Goal: Task Accomplishment & Management: Use online tool/utility

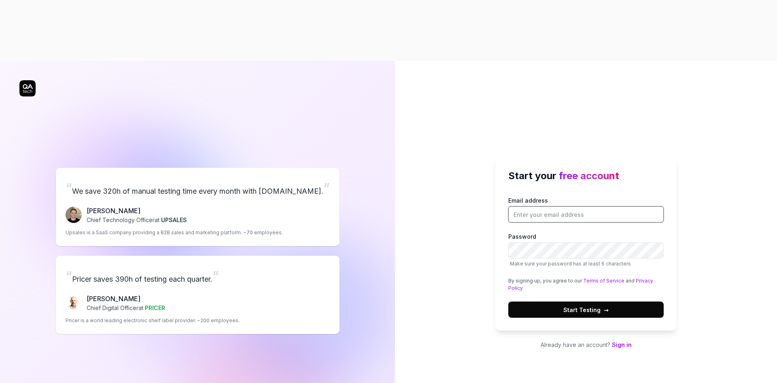
click at [562, 206] on input "Email address" at bounding box center [585, 214] width 155 height 16
type input "[PERSON_NAME][EMAIL_ADDRESS]"
click at [563, 301] on button "Start Testing →" at bounding box center [585, 309] width 155 height 16
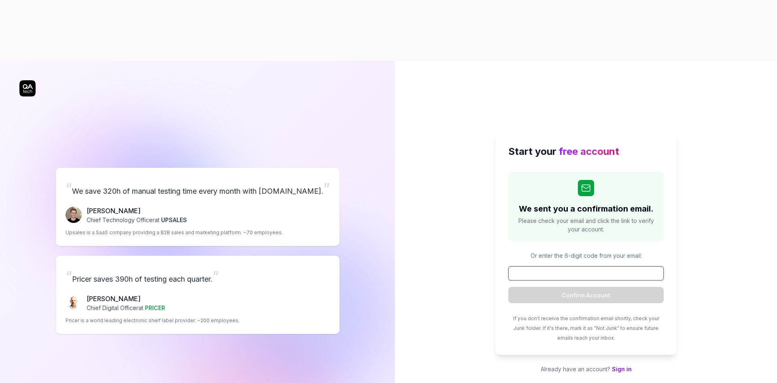
click at [609, 266] on input at bounding box center [585, 273] width 155 height 14
click at [604, 266] on input at bounding box center [585, 273] width 155 height 14
click at [595, 266] on input "v" at bounding box center [585, 273] width 155 height 14
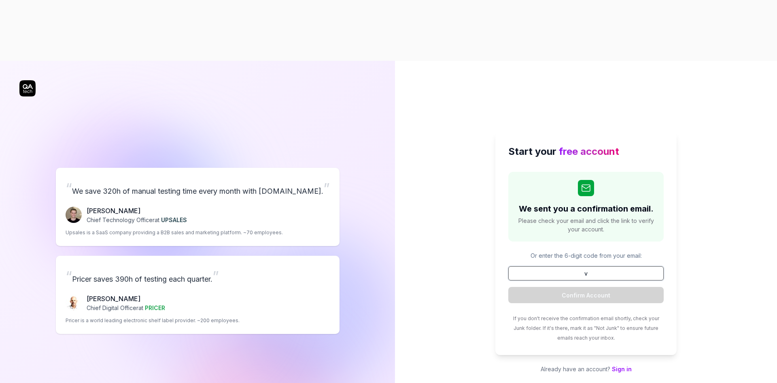
paste input "456168"
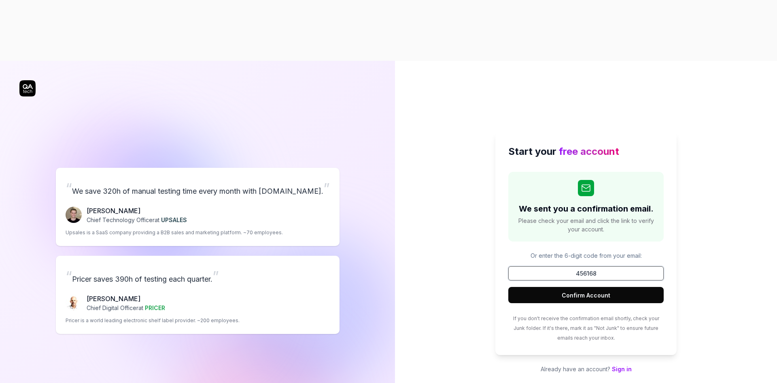
type input "456168"
click at [589, 287] on button "Confirm Account" at bounding box center [585, 295] width 155 height 16
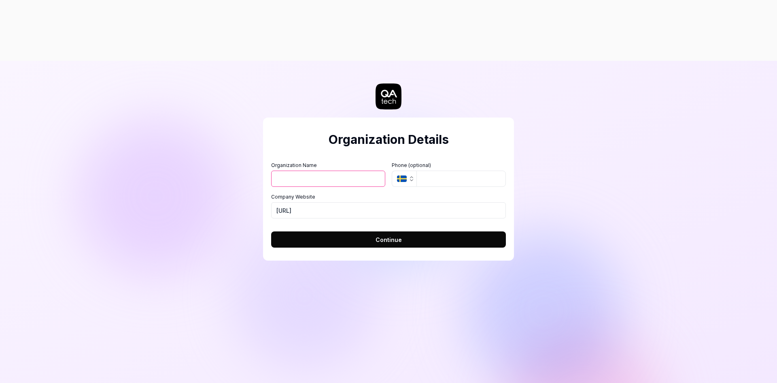
click at [408, 170] on button "SE" at bounding box center [404, 178] width 25 height 16
click at [413, 179] on icon "button" at bounding box center [411, 179] width 3 height 1
click at [410, 175] on icon "button" at bounding box center [411, 178] width 6 height 6
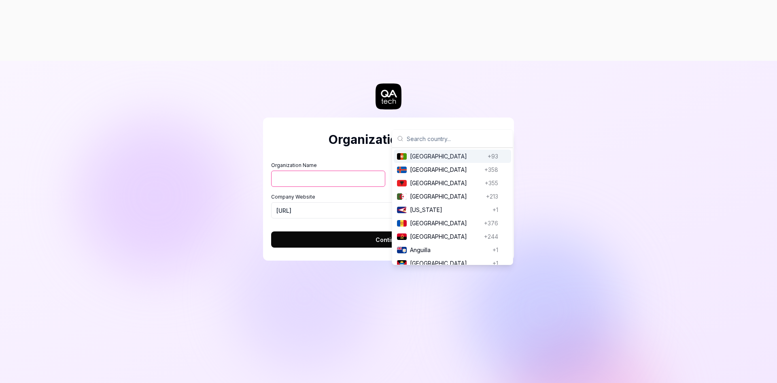
click at [418, 145] on input "text" at bounding box center [457, 139] width 101 height 18
click at [331, 170] on input "Organization Name" at bounding box center [328, 178] width 114 height 16
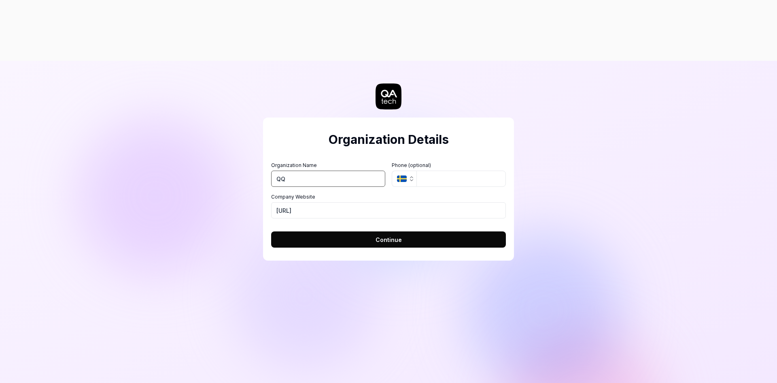
type input "QQ"
click at [447, 170] on input "tel" at bounding box center [461, 178] width 89 height 16
drag, startPoint x: 397, startPoint y: 119, endPoint x: 384, endPoint y: 121, distance: 13.6
click at [397, 175] on icon "button" at bounding box center [402, 178] width 10 height 6
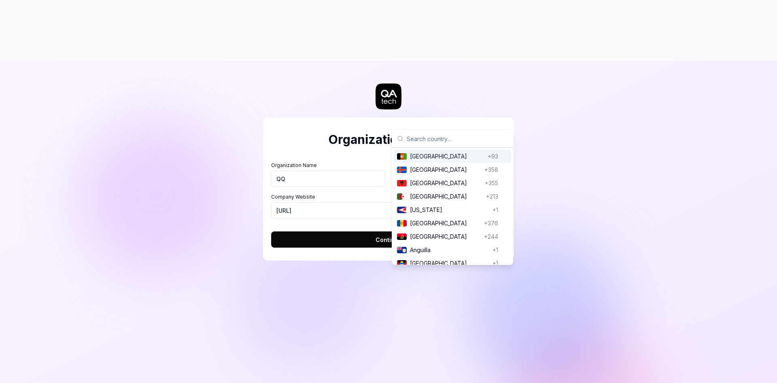
click at [422, 141] on input "text" at bounding box center [457, 139] width 101 height 18
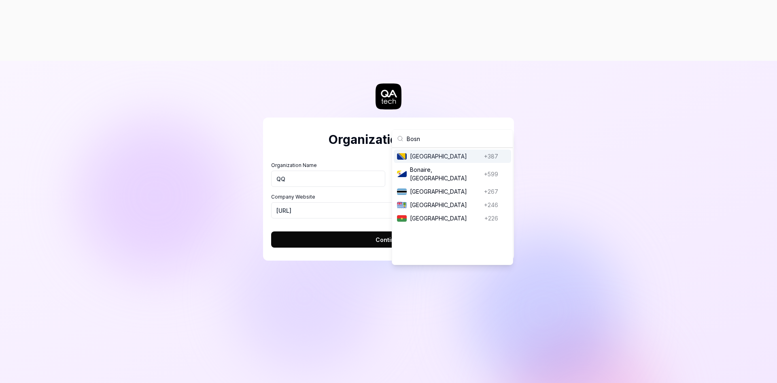
type input "Bosn"
click at [439, 156] on span "[GEOGRAPHIC_DATA]" at bounding box center [445, 156] width 71 height 9
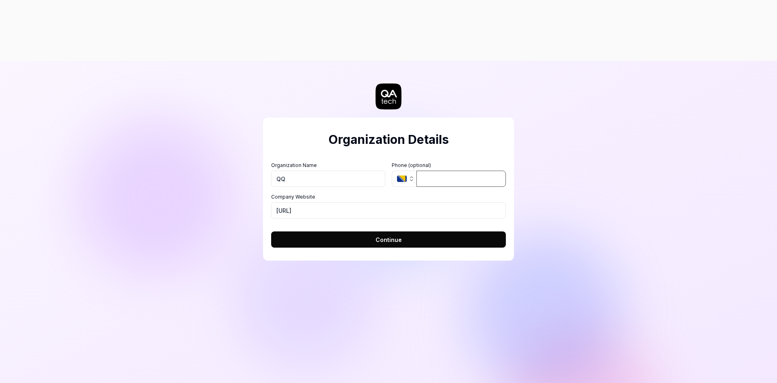
click at [441, 170] on input "tel" at bounding box center [461, 178] width 89 height 16
type input "61711562"
click at [361, 231] on button "Continue" at bounding box center [388, 239] width 235 height 16
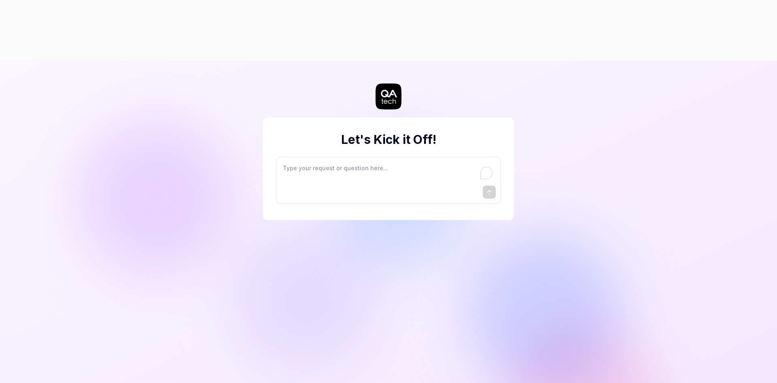
type textarea "*"
type textarea "I"
type textarea "*"
type textarea "I"
type textarea "*"
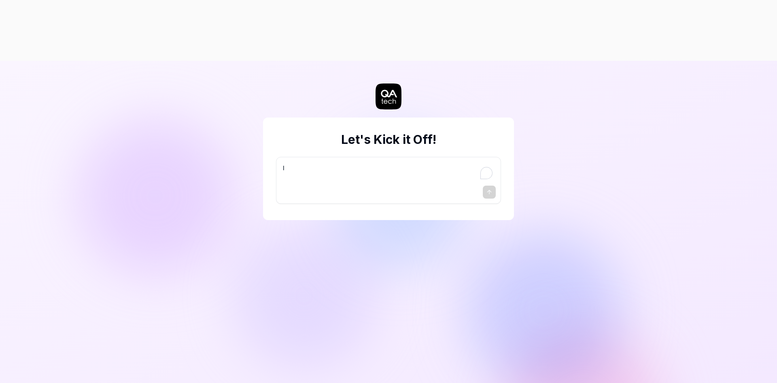
type textarea "I w"
type textarea "*"
type textarea "I wa"
type textarea "*"
type textarea "I wan"
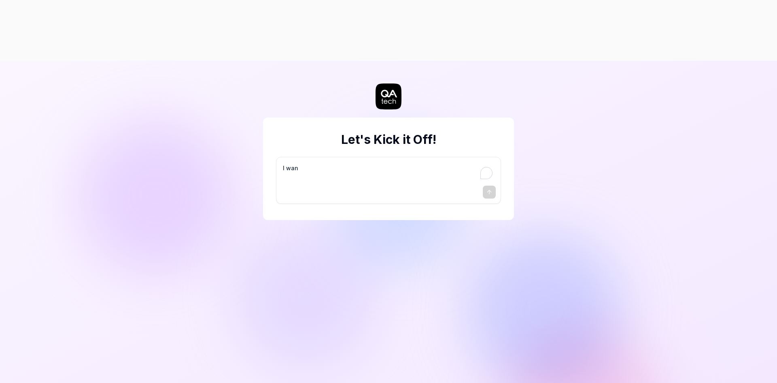
type textarea "*"
type textarea "I want"
type textarea "*"
type textarea "I want"
type textarea "*"
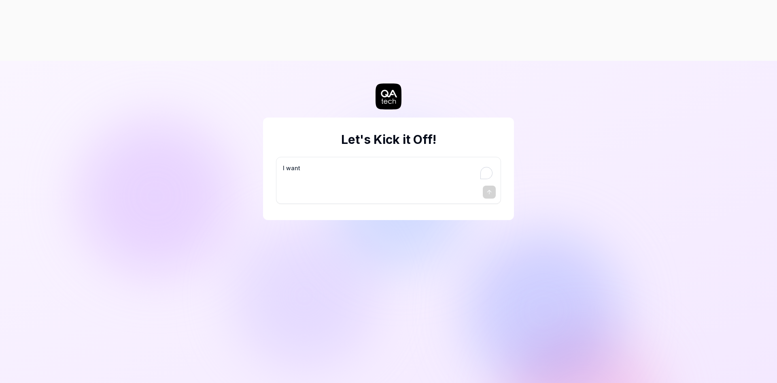
type textarea "I want a"
type textarea "*"
type textarea "I want a"
type textarea "*"
type textarea "I want a g"
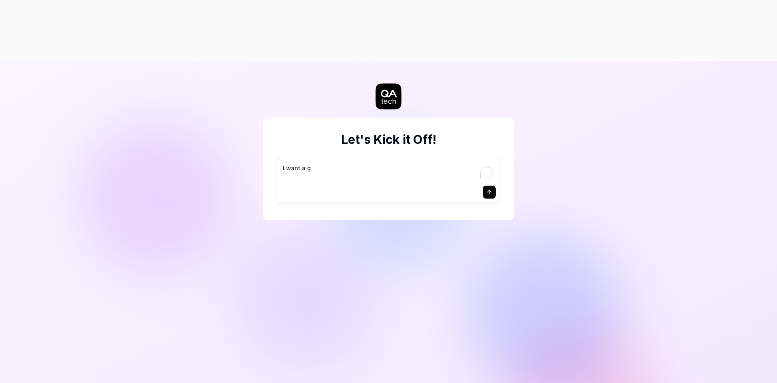
type textarea "*"
type textarea "I want a go"
type textarea "*"
type textarea "I want a goo"
type textarea "*"
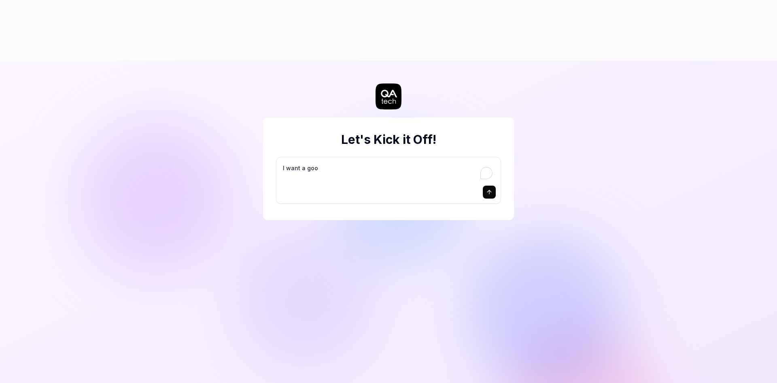
type textarea "I want a good"
type textarea "*"
type textarea "I want a good"
type textarea "*"
type textarea "I want a good t"
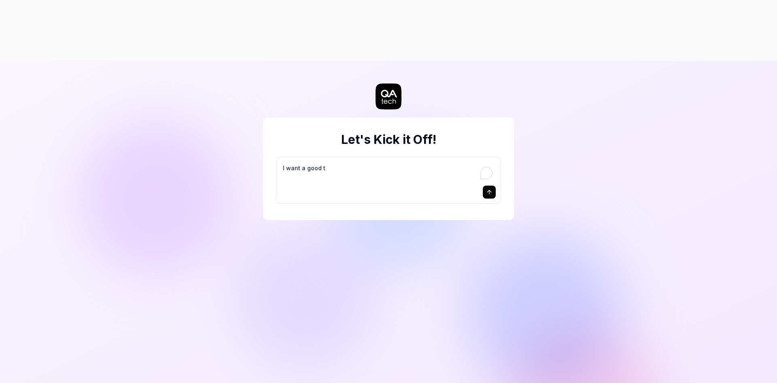
type textarea "*"
type textarea "I want a good te"
type textarea "*"
type textarea "I want a good tes"
type textarea "*"
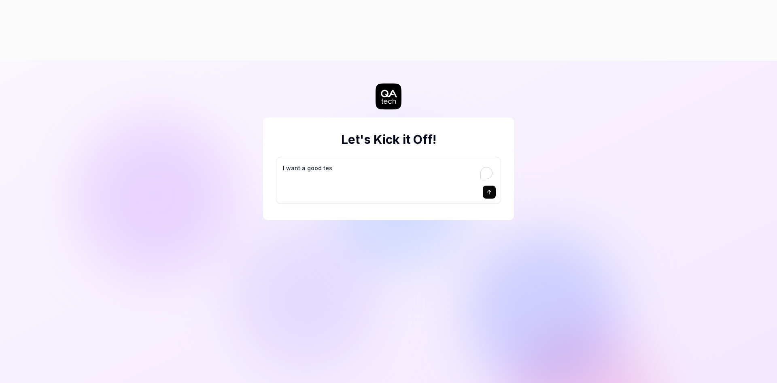
type textarea "I want a good test"
type textarea "*"
type textarea "I want a good test"
type textarea "*"
type textarea "I want a good test s"
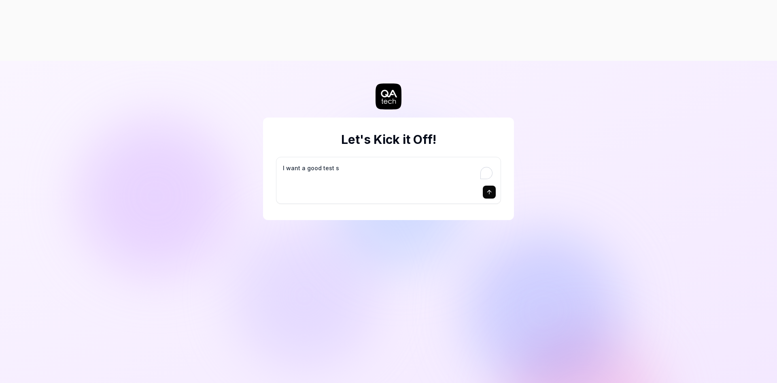
type textarea "*"
type textarea "I want a good test se"
type textarea "*"
type textarea "I want a good test set"
type textarea "*"
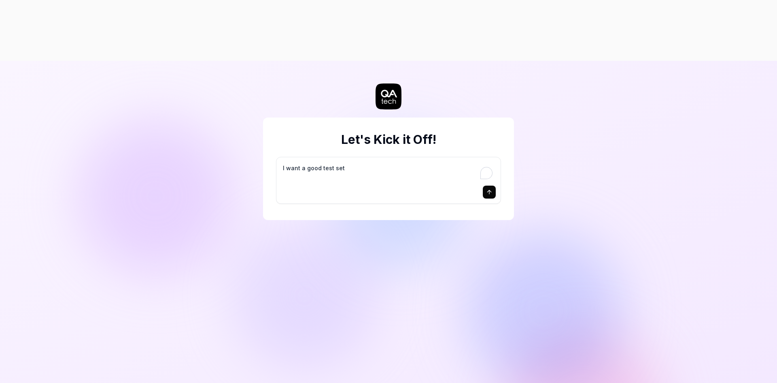
type textarea "I want a good test setu"
type textarea "*"
type textarea "I want a good test setup"
type textarea "*"
type textarea "I want a good test setup"
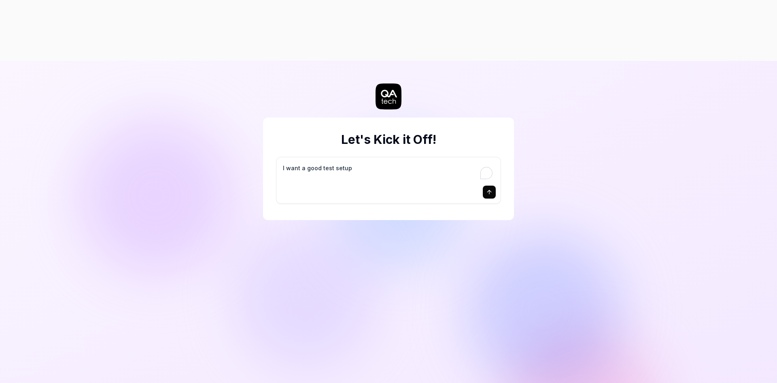
type textarea "*"
type textarea "I want a good test setup f"
type textarea "*"
type textarea "I want a good test setup fo"
type textarea "*"
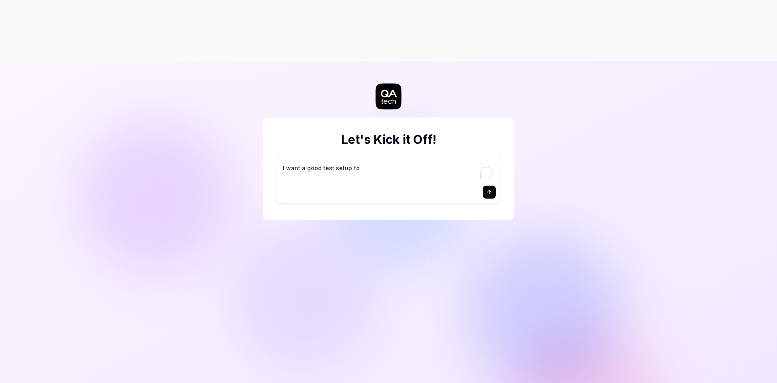
type textarea "I want a good test setup for"
type textarea "*"
type textarea "I want a good test setup for"
type textarea "*"
type textarea "I want a good test setup for m"
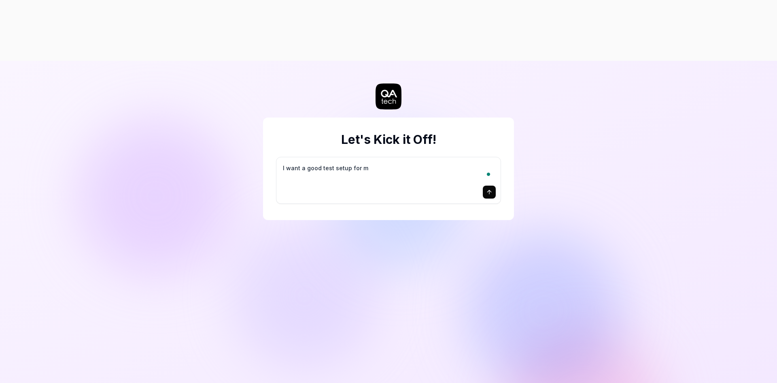
type textarea "*"
type textarea "I want a good test setup for my"
type textarea "*"
type textarea "I want a good test setup for my"
type textarea "*"
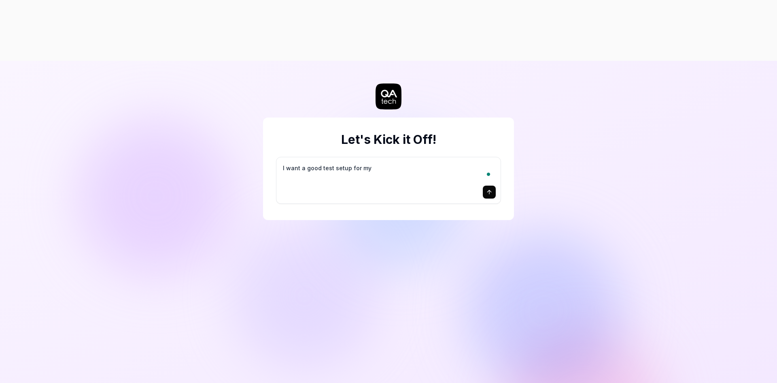
type textarea "I want a good test setup for my s"
type textarea "*"
type textarea "I want a good test setup for my si"
type textarea "*"
type textarea "I want a good test setup for my sit"
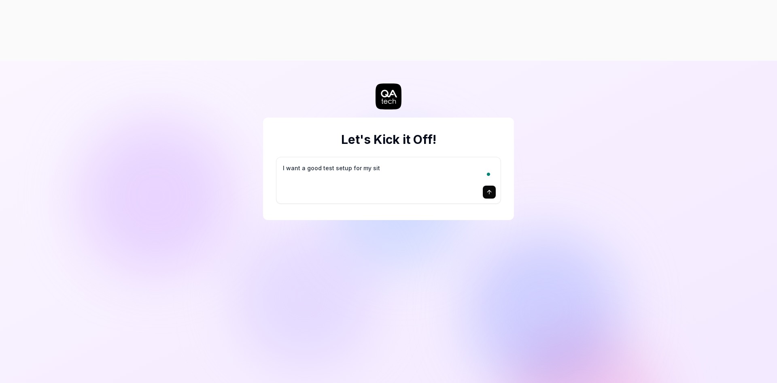
type textarea "*"
type textarea "I want a good test setup for my site"
type textarea "*"
type textarea "I want a good test setup for my site"
type textarea "*"
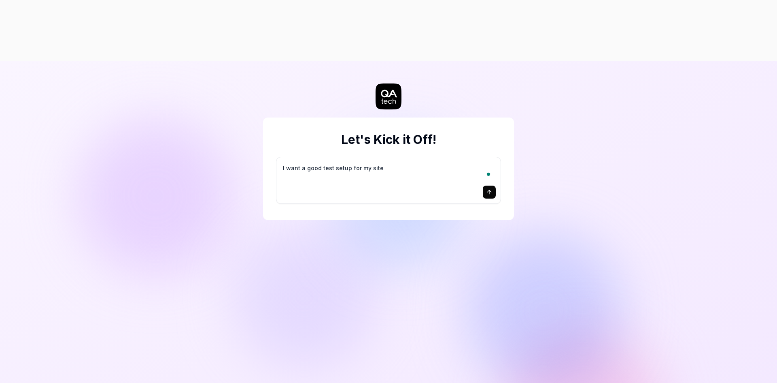
type textarea "I want a good test setup for my site -"
type textarea "*"
type textarea "I want a good test setup for my site -"
type textarea "*"
type textarea "I want a good test setup for my site - h"
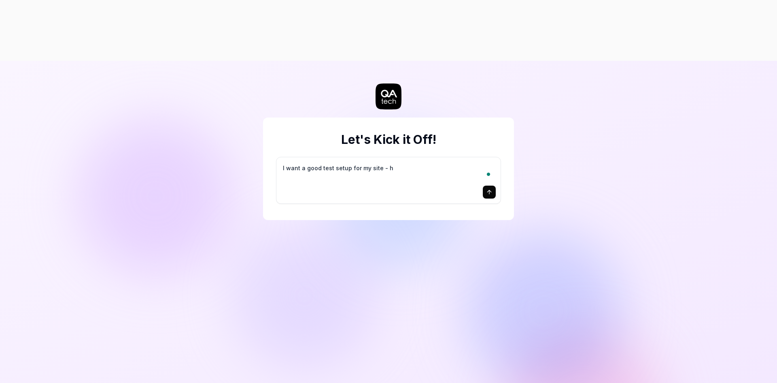
type textarea "*"
type textarea "I want a good test setup for my site - he"
type textarea "*"
type textarea "I want a good test setup for my site - hel"
type textarea "*"
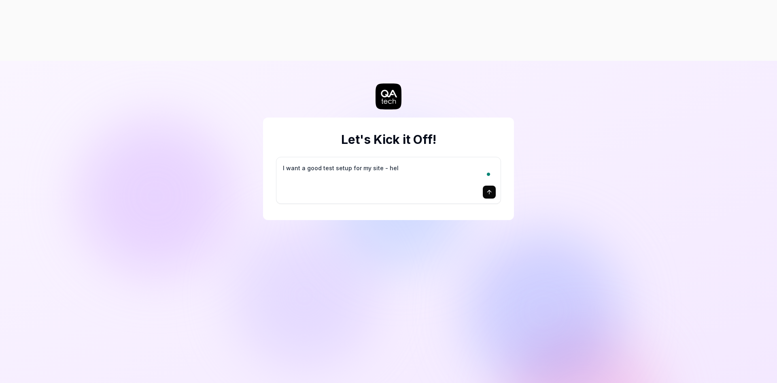
type textarea "I want a good test setup for my site - help"
type textarea "*"
type textarea "I want a good test setup for my site - help"
type textarea "*"
type textarea "I want a good test setup for my site - help m"
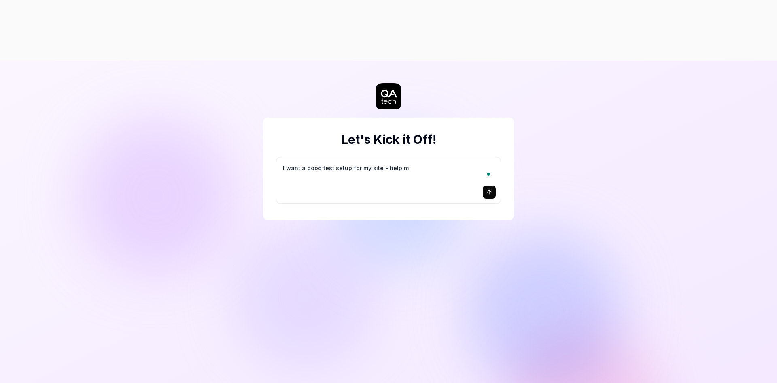
type textarea "*"
type textarea "I want a good test setup for my site - help me"
type textarea "*"
type textarea "I want a good test setup for my site - help me"
type textarea "*"
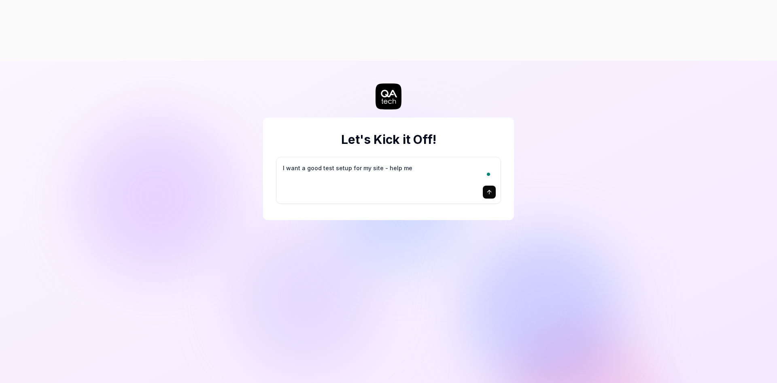
type textarea "I want a good test setup for my site - help me c"
type textarea "*"
type textarea "I want a good test setup for my site - help me cr"
type textarea "*"
type textarea "I want a good test setup for my site - help me cre"
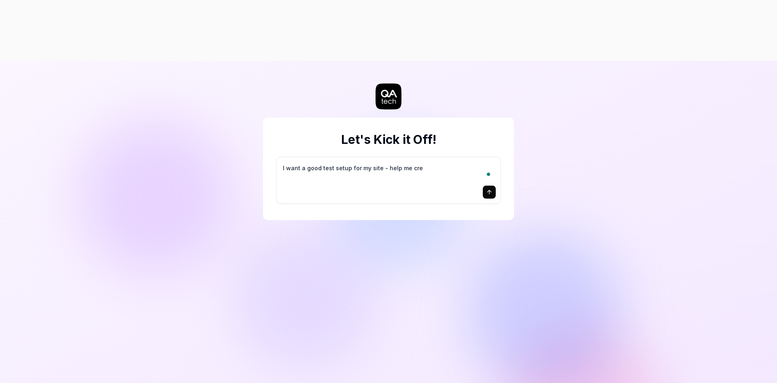
type textarea "*"
type textarea "I want a good test setup for my site - help me crea"
type textarea "*"
type textarea "I want a good test setup for my site - help me creat"
type textarea "*"
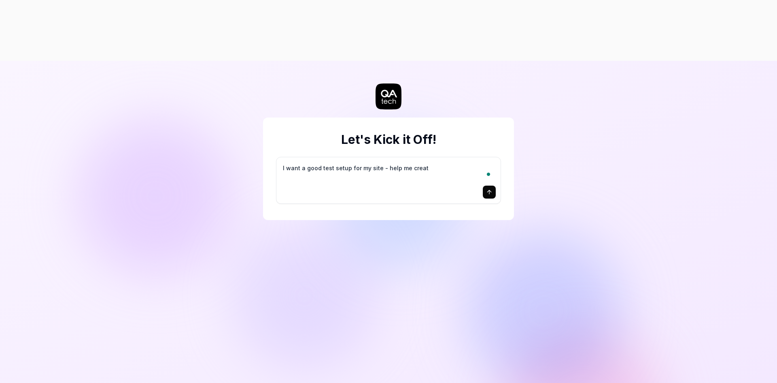
type textarea "I want a good test setup for my site - help me create"
type textarea "*"
type textarea "I want a good test setup for my site - help me create"
type textarea "*"
type textarea "I want a good test setup for my site - help me create t"
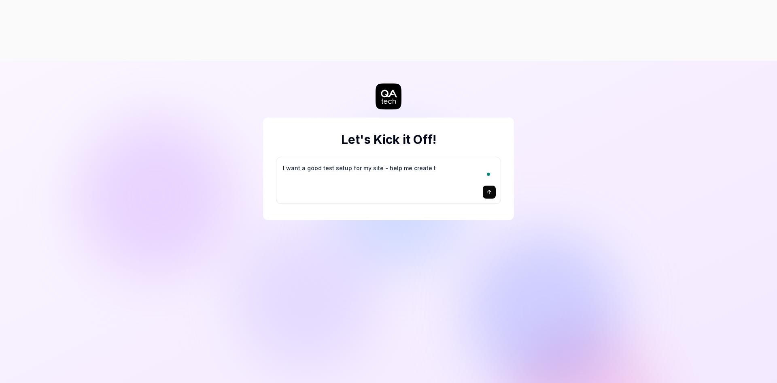
type textarea "*"
type textarea "I want a good test setup for my site - help me create th"
type textarea "*"
type textarea "I want a good test setup for my site - help me create the"
type textarea "*"
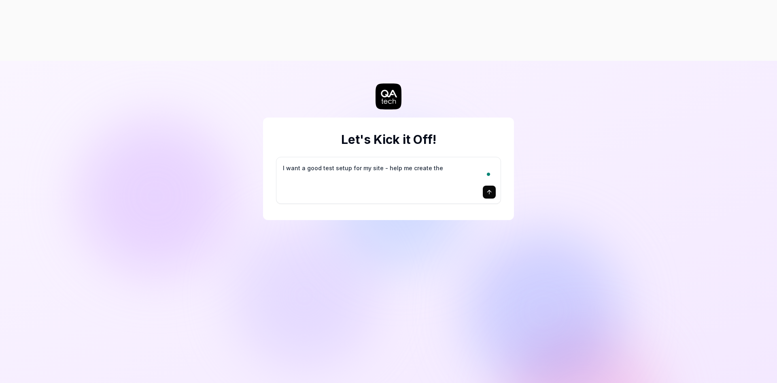
type textarea "I want a good test setup for my site - help me create the"
type textarea "*"
type textarea "I want a good test setup for my site - help me create the f"
type textarea "*"
type textarea "I want a good test setup for my site - help me create the fi"
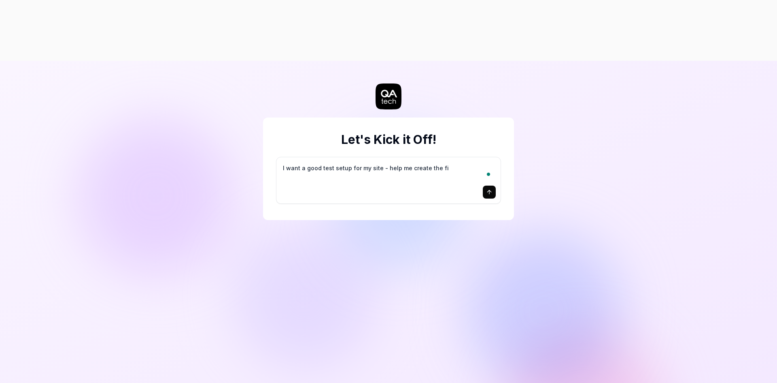
type textarea "*"
type textarea "I want a good test setup for my site - help me create the fir"
type textarea "*"
type textarea "I want a good test setup for my site - help me create the firs"
type textarea "*"
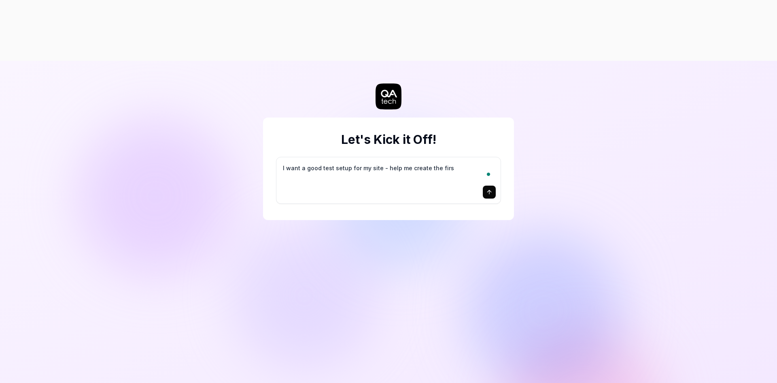
type textarea "I want a good test setup for my site - help me create the first"
type textarea "*"
type textarea "I want a good test setup for my site - help me create the first"
type textarea "*"
type textarea "I want a good test setup for my site - help me create the first 3"
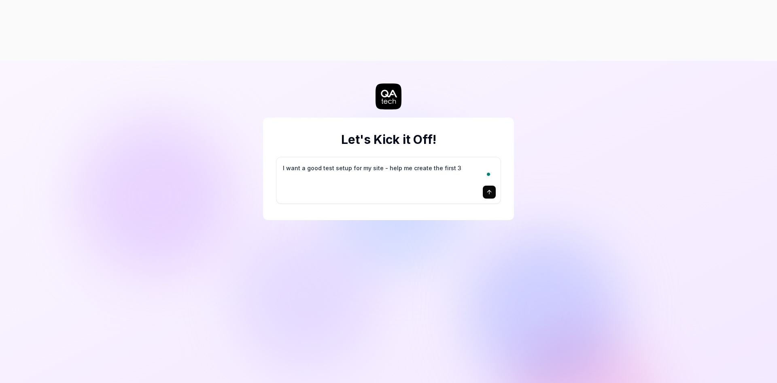
type textarea "*"
type textarea "I want a good test setup for my site - help me create the first 3-"
type textarea "*"
type textarea "I want a good test setup for my site - help me create the first 3-5"
type textarea "*"
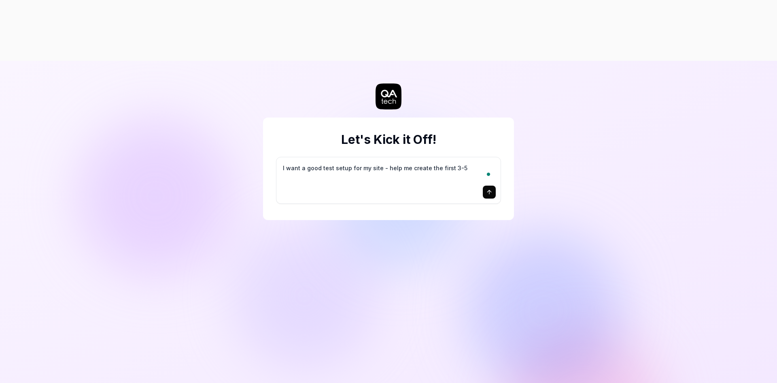
type textarea "I want a good test setup for my site - help me create the first 3-5"
type textarea "*"
type textarea "I want a good test setup for my site - help me create the first 3-5 t"
type textarea "*"
type textarea "I want a good test setup for my site - help me create the first 3-5 te"
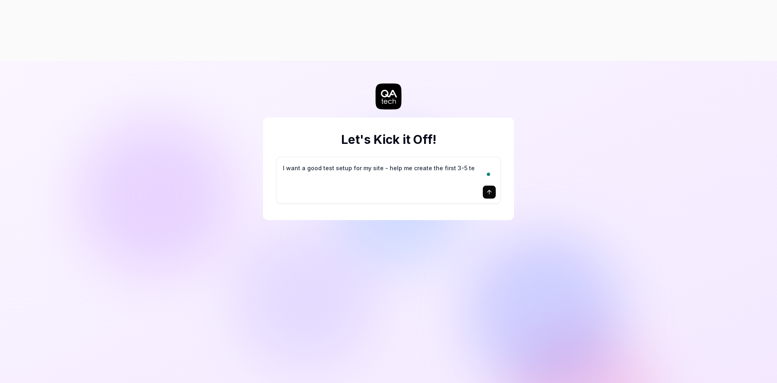
type textarea "*"
type textarea "I want a good test setup for my site - help me create the first 3-5 tes"
type textarea "*"
type textarea "I want a good test setup for my site - help me create the first 3-5 test"
type textarea "*"
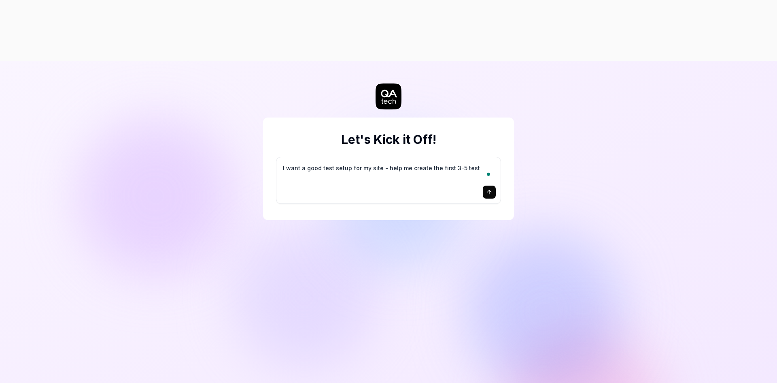
type textarea "I want a good test setup for my site - help me create the first 3-5 test"
type textarea "*"
type textarea "I want a good test setup for my site - help me create the first 3-5 test c"
type textarea "*"
type textarea "I want a good test setup for my site - help me create the first 3-5 test ca"
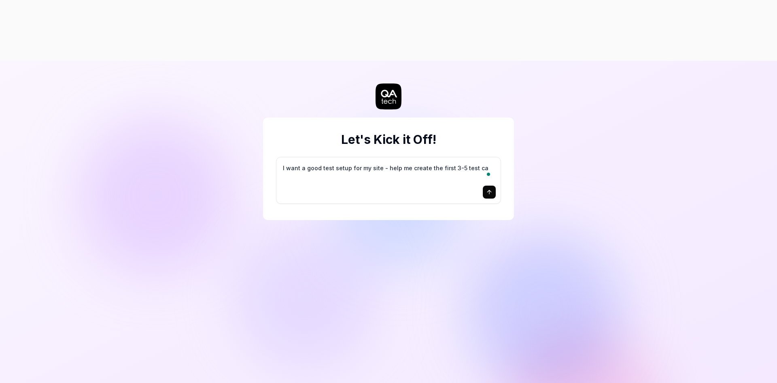
type textarea "*"
type textarea "I want a good test setup for my site - help me create the first 3-5 test cas"
type textarea "*"
type textarea "I want a good test setup for my site - help me create the first 3-5 test case"
type textarea "*"
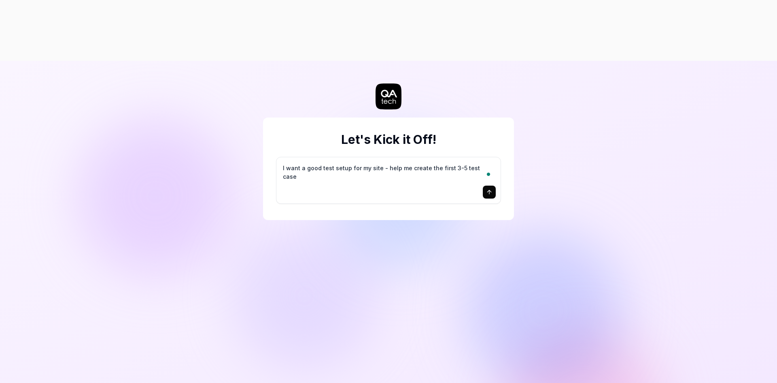
type textarea "I want a good test setup for my site - help me create the first 3-5 test cases"
click at [457, 162] on textarea "I want a good test setup for my site - help me create the first 3-5 test cases" at bounding box center [388, 172] width 215 height 20
click at [315, 162] on textarea "I want a good test setup for my site - help me create the first 3-5 test cases" at bounding box center [388, 172] width 215 height 20
click at [487, 189] on icon "submit" at bounding box center [489, 192] width 6 height 6
type textarea "*"
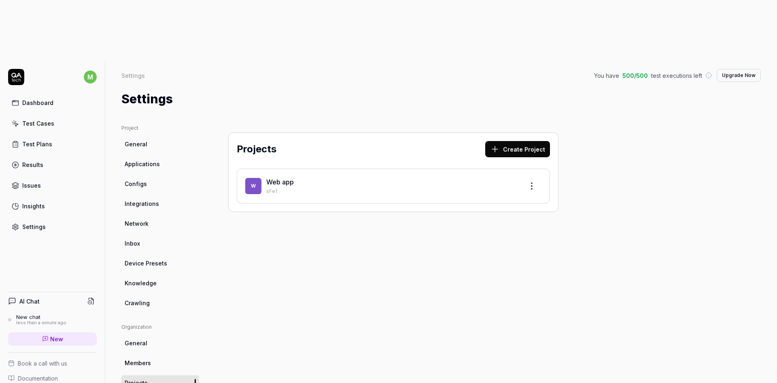
click at [60, 115] on link "Test Cases" at bounding box center [52, 123] width 89 height 16
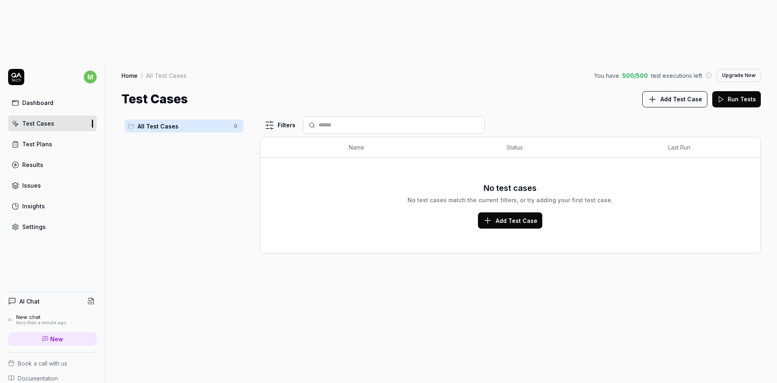
click at [40, 140] on div "Test Plans" at bounding box center [37, 144] width 30 height 9
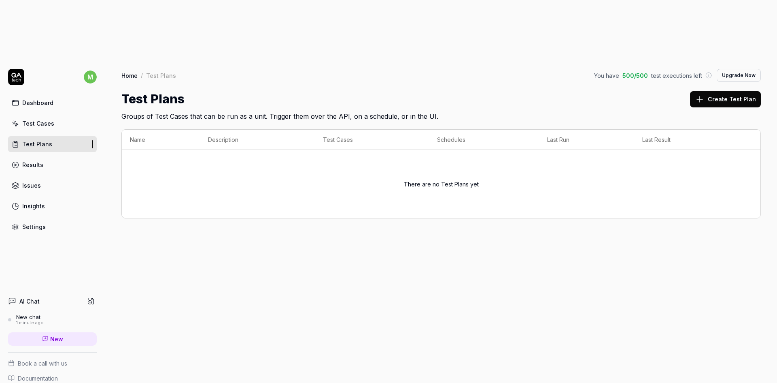
click at [40, 177] on link "Issues" at bounding box center [52, 185] width 89 height 16
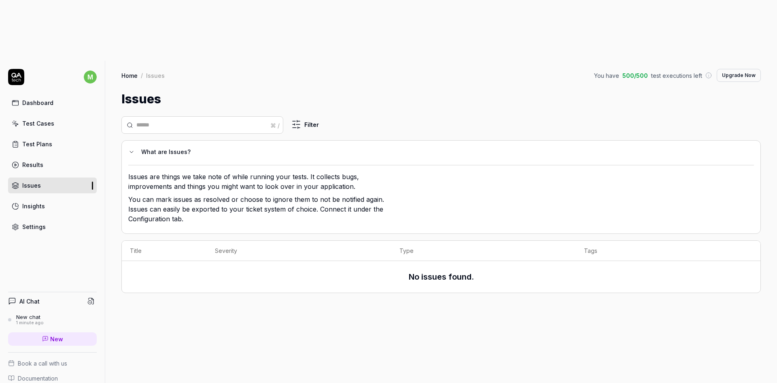
click at [35, 160] on div "Results" at bounding box center [32, 164] width 21 height 9
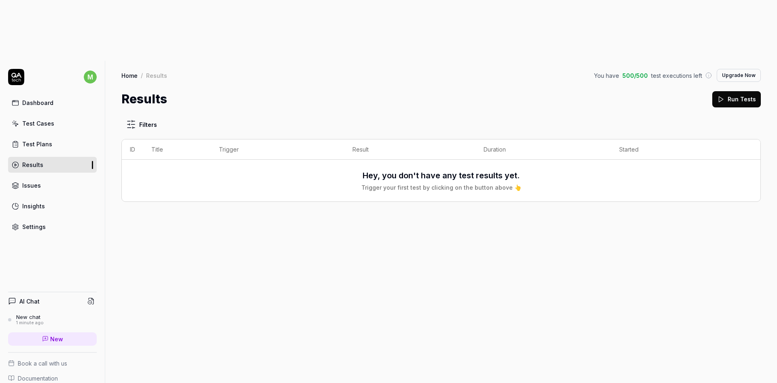
click at [41, 177] on link "Issues" at bounding box center [52, 185] width 89 height 16
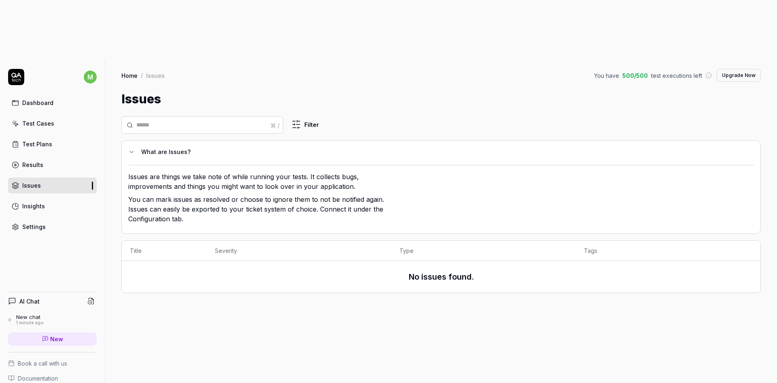
click at [43, 202] on div "Insights" at bounding box center [33, 206] width 23 height 9
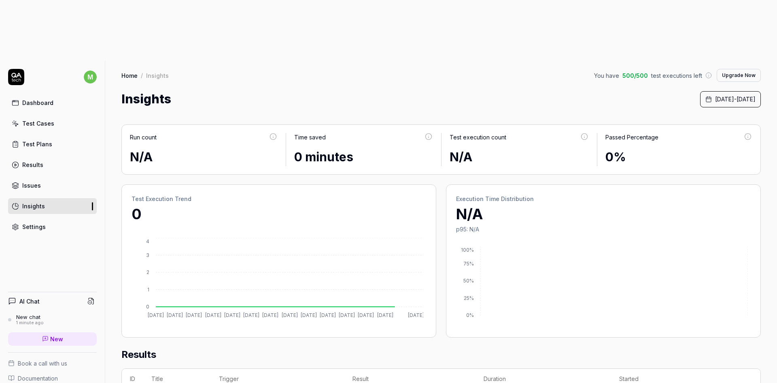
click at [42, 222] on div "Settings" at bounding box center [33, 226] width 23 height 9
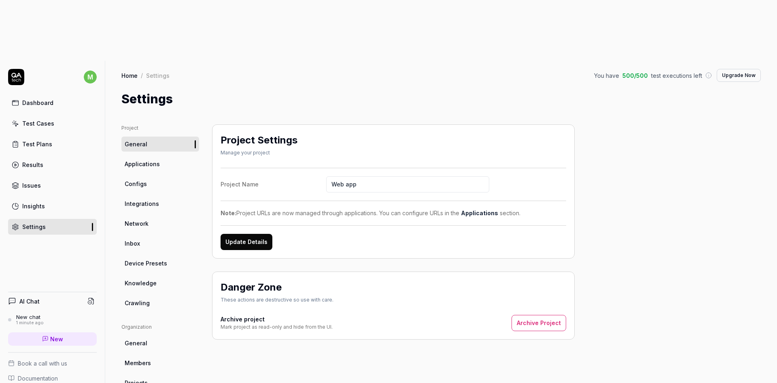
click at [36, 136] on link "Test Plans" at bounding box center [52, 144] width 89 height 16
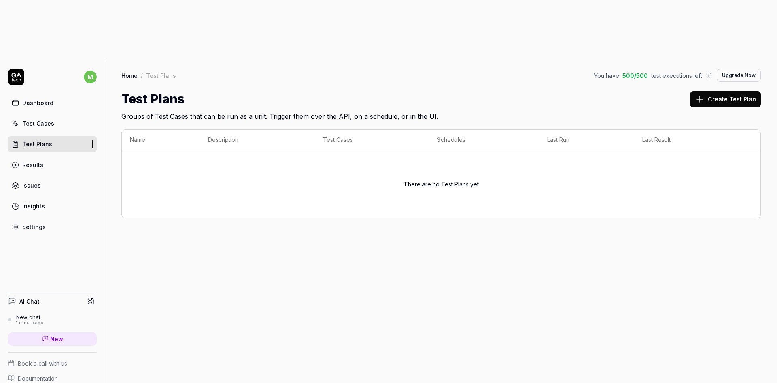
click at [54, 115] on link "Test Cases" at bounding box center [52, 123] width 89 height 16
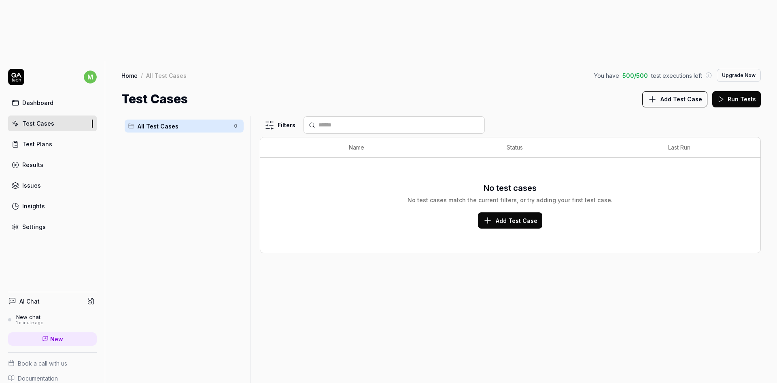
click at [496, 212] on button "Add Test Case" at bounding box center [510, 220] width 64 height 16
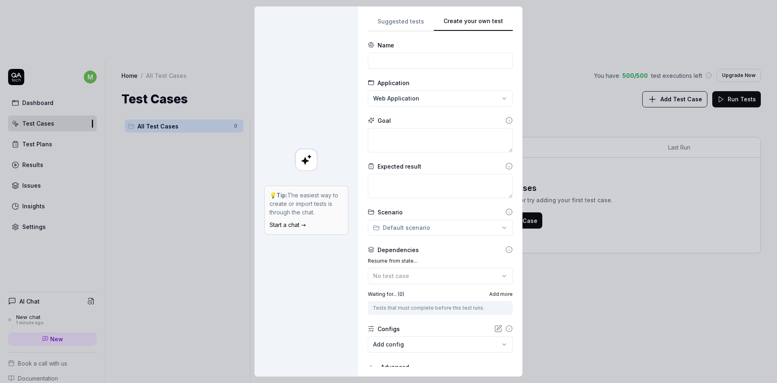
click at [395, 27] on div "**********" at bounding box center [388, 191] width 777 height 383
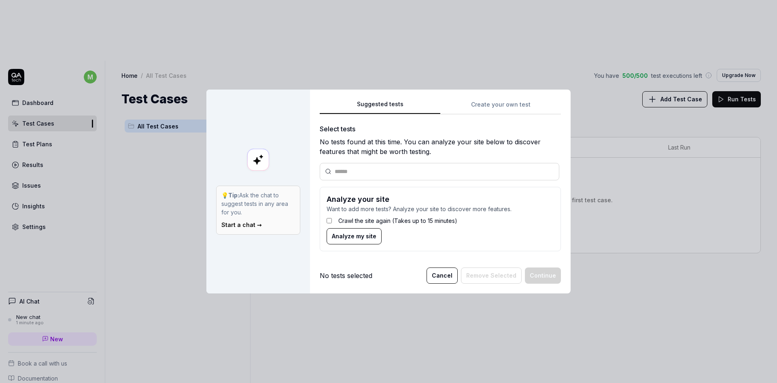
click at [358, 239] on span "Analyze my site" at bounding box center [354, 236] width 45 height 9
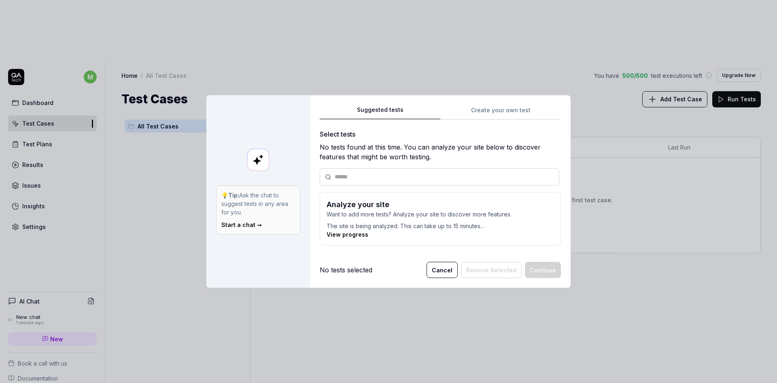
click at [436, 271] on button "Cancel" at bounding box center [442, 270] width 31 height 16
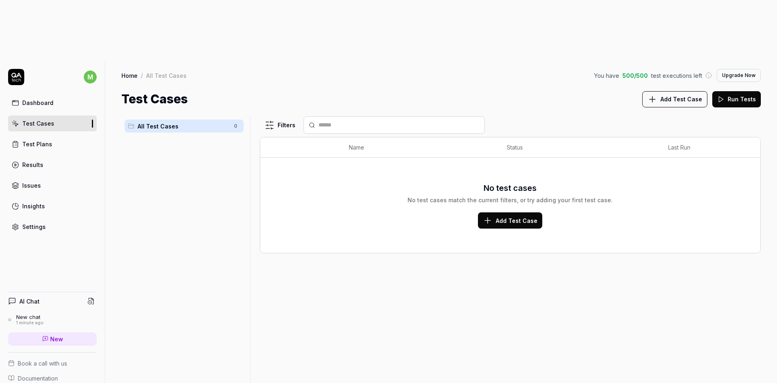
click at [53, 136] on link "Test Plans" at bounding box center [52, 144] width 89 height 16
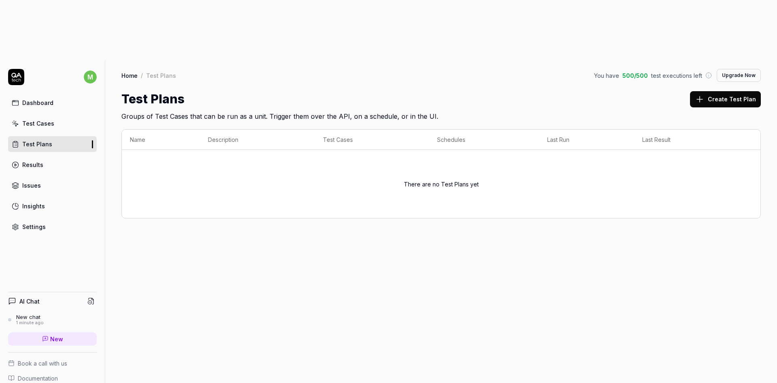
click at [43, 157] on link "Results" at bounding box center [52, 165] width 89 height 16
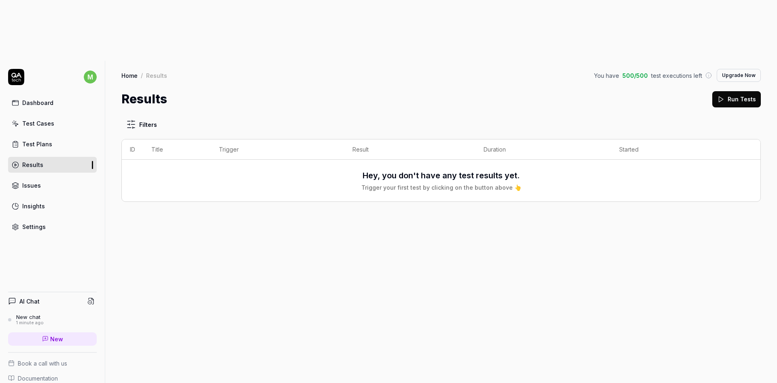
click at [35, 119] on div "Test Cases" at bounding box center [38, 123] width 32 height 9
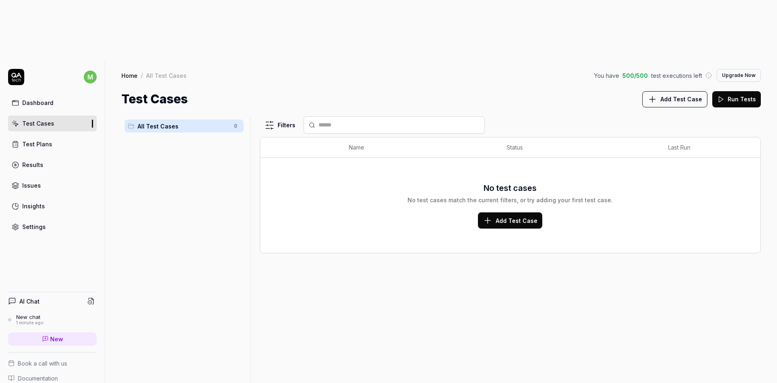
click at [41, 160] on div "Results" at bounding box center [32, 164] width 21 height 9
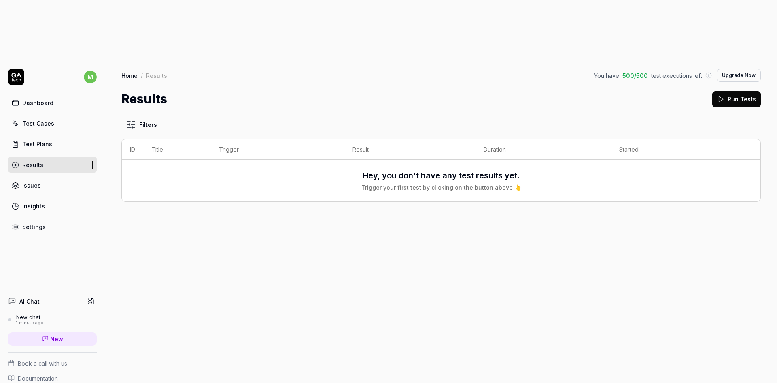
click at [741, 91] on button "Run Tests" at bounding box center [736, 99] width 49 height 16
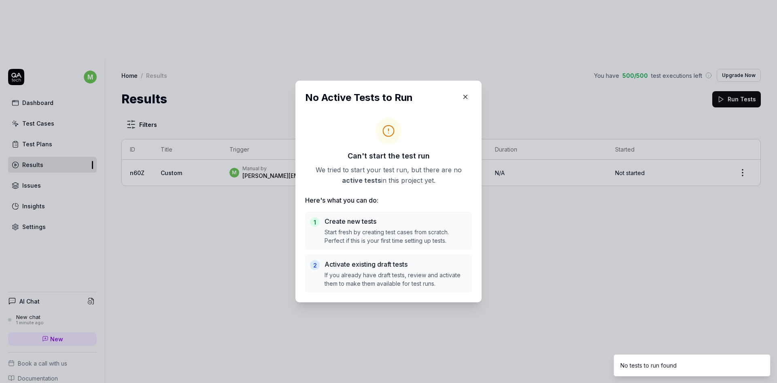
click at [466, 96] on icon "button" at bounding box center [465, 96] width 7 height 7
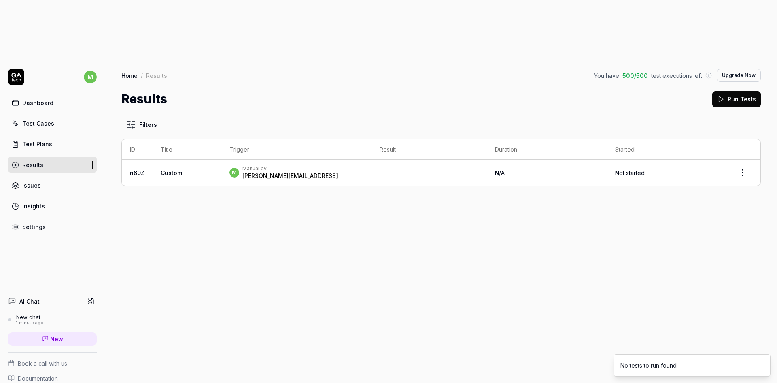
click at [47, 140] on div "Test Plans" at bounding box center [37, 144] width 30 height 9
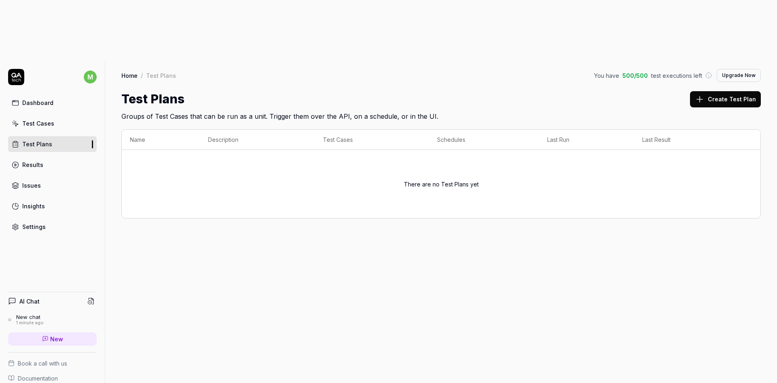
click at [48, 119] on div "Test Cases" at bounding box center [38, 123] width 32 height 9
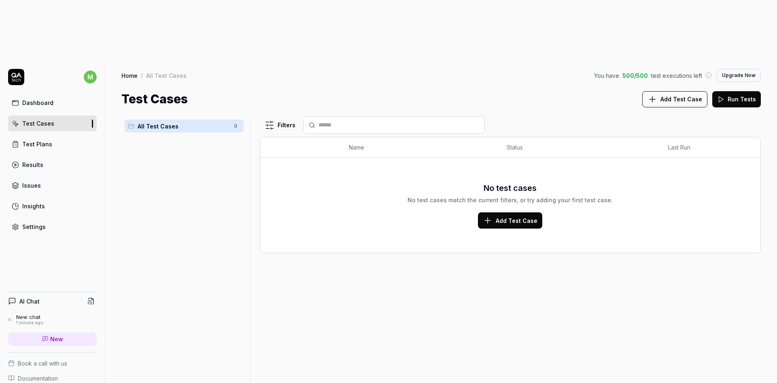
click at [535, 216] on span "Add Test Case" at bounding box center [517, 220] width 42 height 9
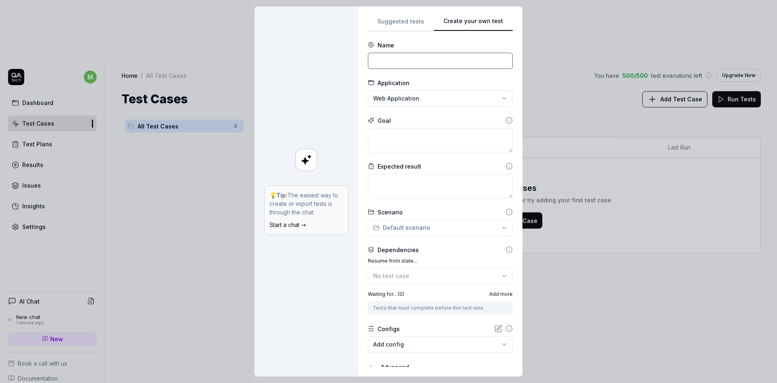
click at [407, 62] on input at bounding box center [440, 61] width 145 height 16
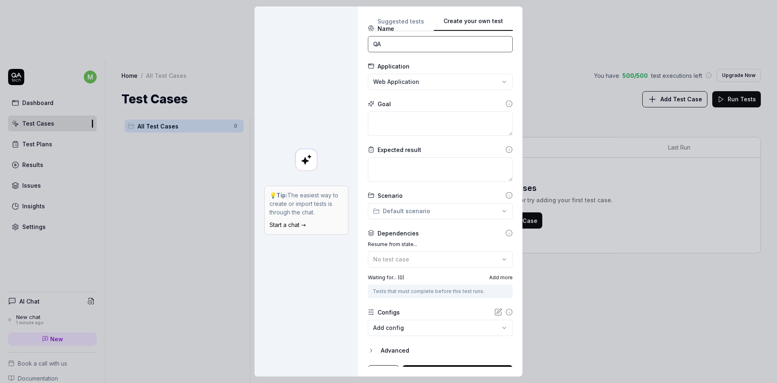
scroll to position [31, 0]
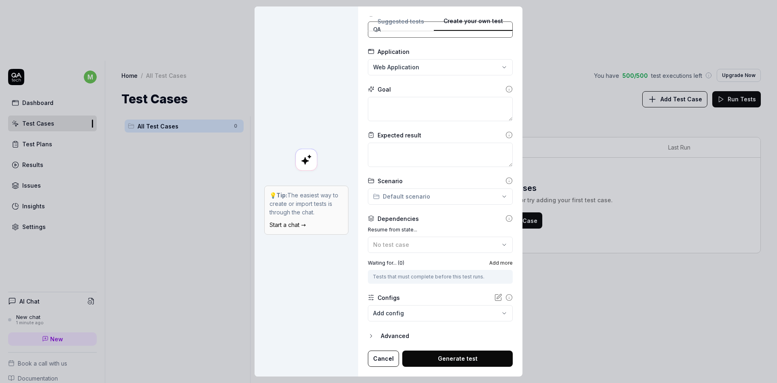
type input "QA"
click at [460, 361] on button "Generate test" at bounding box center [457, 358] width 111 height 16
click at [400, 101] on textarea "To enrich screen reader interactions, please activate Accessibility in Grammarl…" at bounding box center [440, 109] width 145 height 24
click at [400, 102] on textarea "To enrich screen reader interactions, please activate Accessibility in Grammarl…" at bounding box center [440, 109] width 145 height 24
type textarea "*"
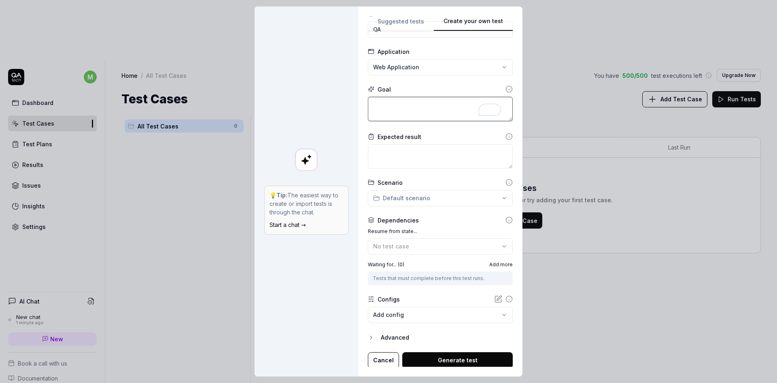
type textarea "L"
type textarea "*"
type textarea "Lo"
type textarea "*"
type textarea "Log"
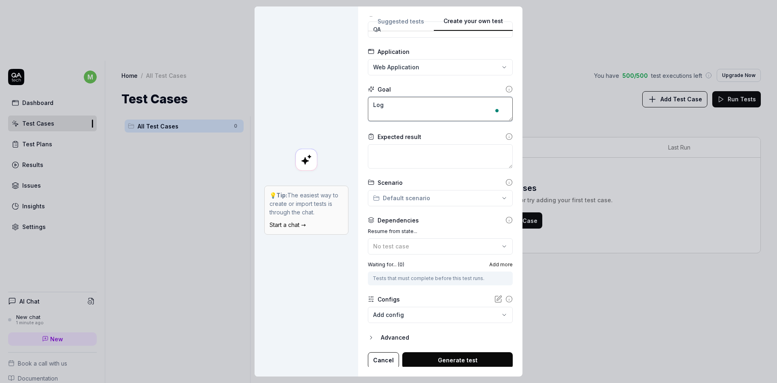
type textarea "*"
type textarea "Log i"
type textarea "*"
type textarea "Log in"
type textarea "*"
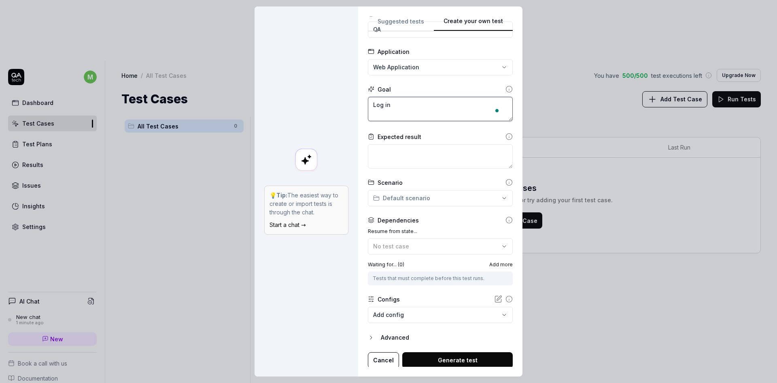
type textarea "Log int"
type textarea "*"
type textarea "Log into"
type textarea "*"
type textarea "Log into"
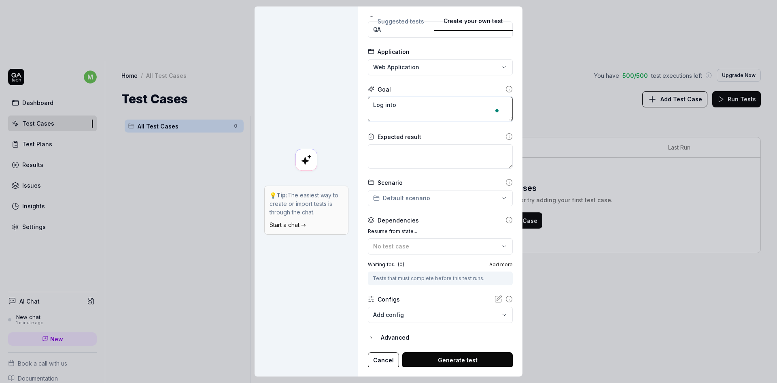
type textarea "*"
type textarea "Log into t"
type textarea "*"
type textarea "Log into th"
type textarea "*"
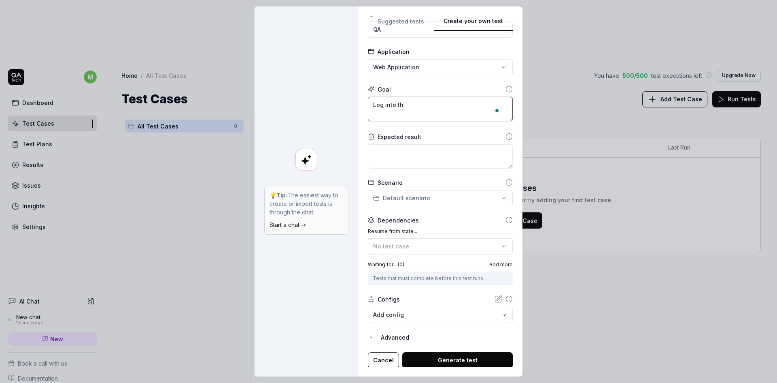
type textarea "Log into the"
type textarea "*"
type textarea "Log into the"
type textarea "*"
type textarea "Log into the a"
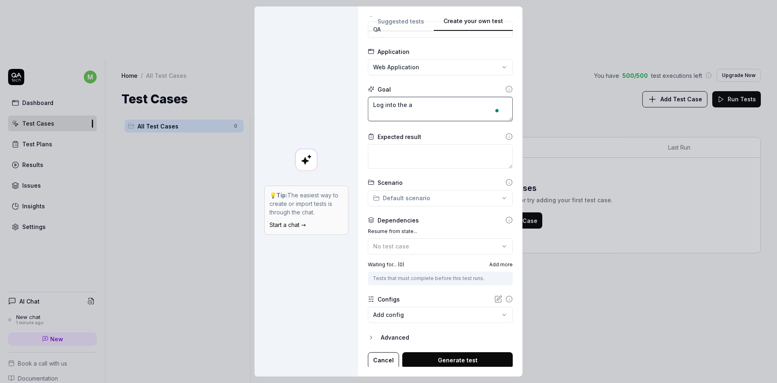
type textarea "*"
type textarea "Log into the ap"
type textarea "*"
type textarea "Log into the app"
type textarea "*"
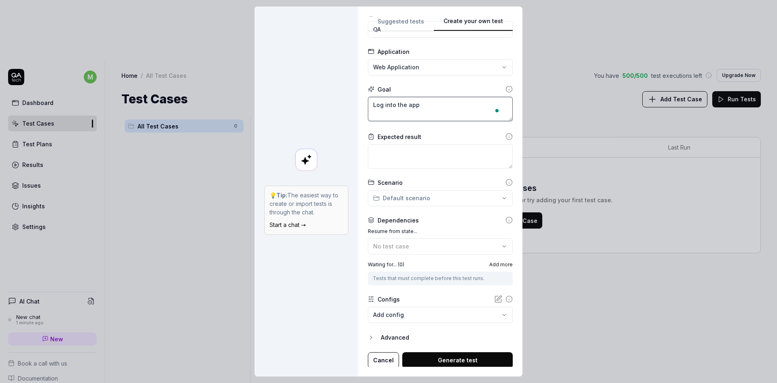
type textarea "Log into the appl"
type textarea "*"
type textarea "Log into the appli"
type textarea "*"
type textarea "Log into the applic"
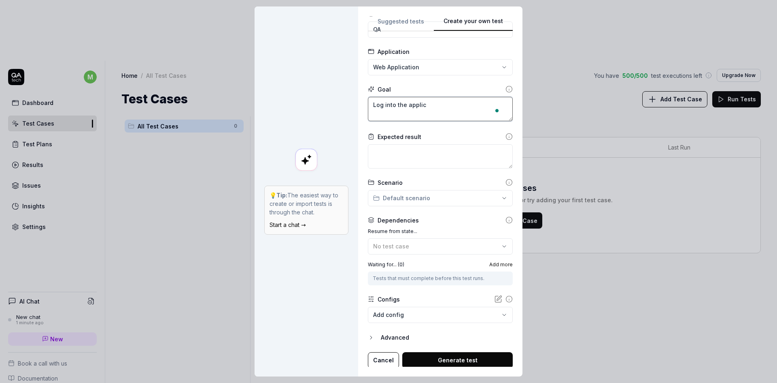
type textarea "*"
click at [438, 355] on button "Generate test" at bounding box center [457, 359] width 111 height 16
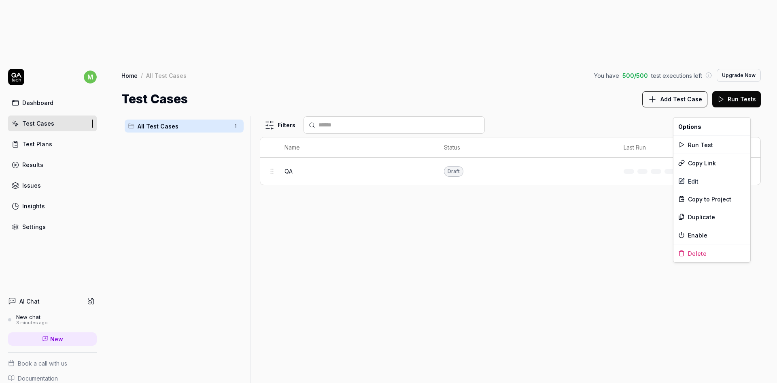
click at [747, 111] on html "m Dashboard Test Cases Test Plans Results Issues Insights Settings AI Chat New …" at bounding box center [388, 221] width 777 height 443
click at [690, 187] on div "Edit" at bounding box center [712, 181] width 77 height 18
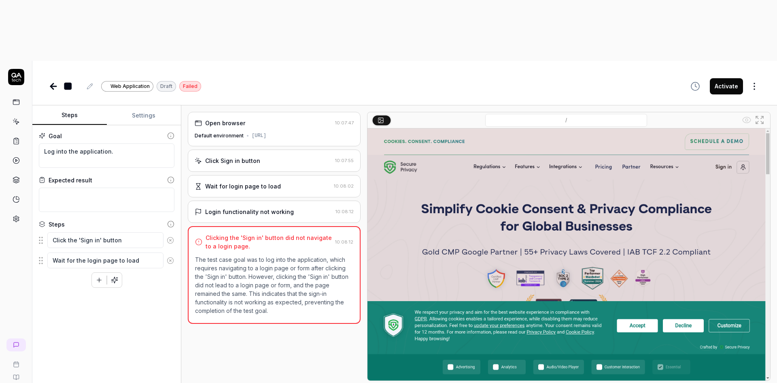
drag, startPoint x: 77, startPoint y: 364, endPoint x: 267, endPoint y: 347, distance: 190.7
click at [267, 347] on div "Open browser 10:07:47 Default environment [URL] Click Sign in button 10:07:55 W…" at bounding box center [274, 274] width 173 height 325
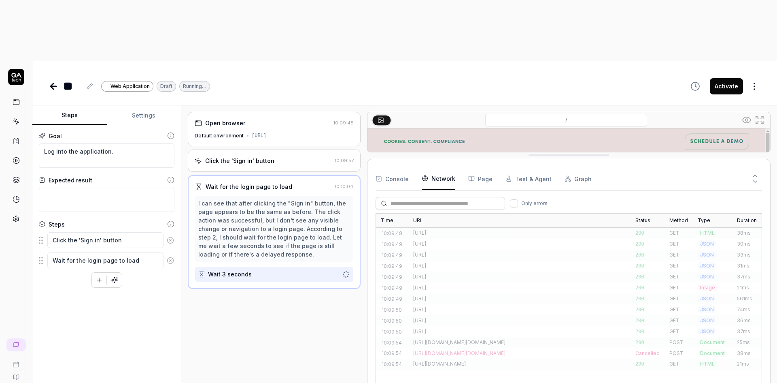
click at [479, 167] on button "Page" at bounding box center [480, 178] width 24 height 23
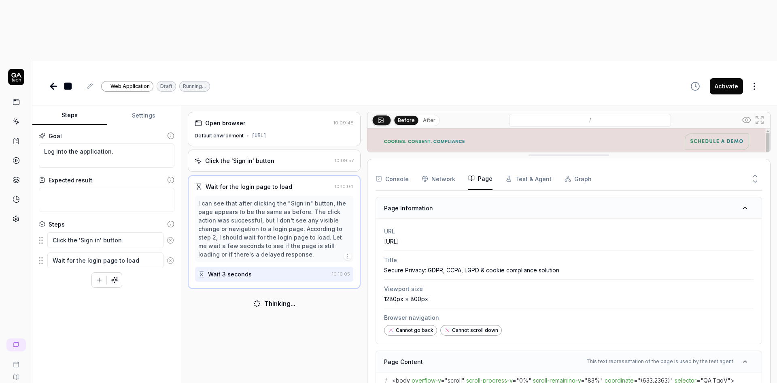
click at [513, 167] on button "Test & Agent" at bounding box center [529, 178] width 46 height 23
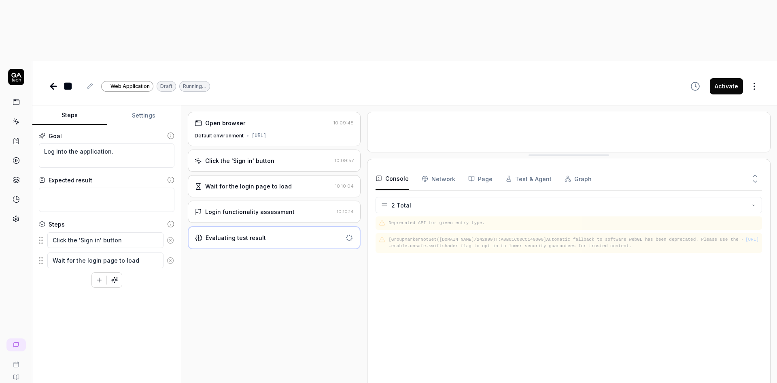
click at [400, 167] on button "Console" at bounding box center [392, 178] width 33 height 23
click at [273, 233] on div "Evaluating test result" at bounding box center [268, 237] width 147 height 9
click at [262, 132] on div "[URL]" at bounding box center [259, 135] width 15 height 7
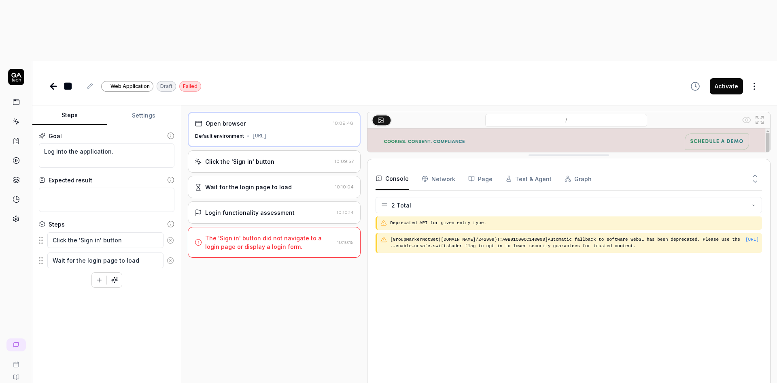
click at [273, 157] on div "Click the 'Sign in' button" at bounding box center [263, 161] width 137 height 9
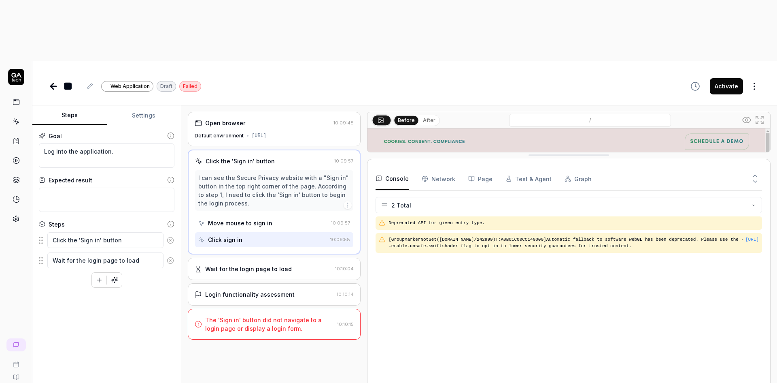
click at [275, 264] on div "Wait for the login page to load" at bounding box center [248, 268] width 87 height 9
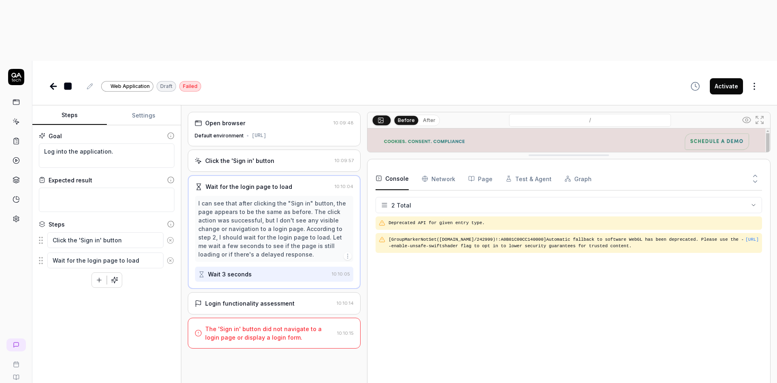
click at [274, 292] on div "Login functionality assessment 10:10:14" at bounding box center [274, 303] width 173 height 22
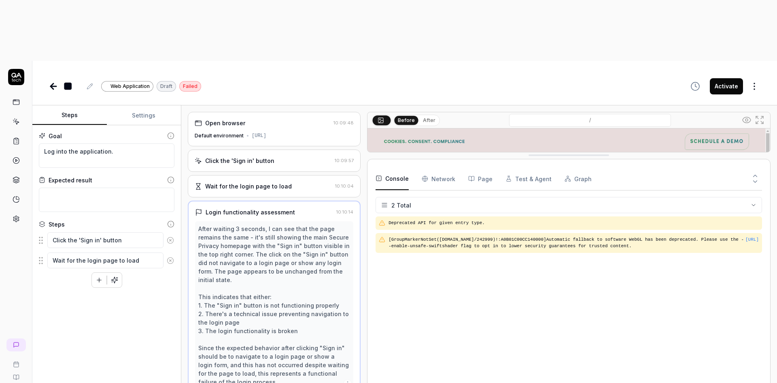
scroll to position [13, 0]
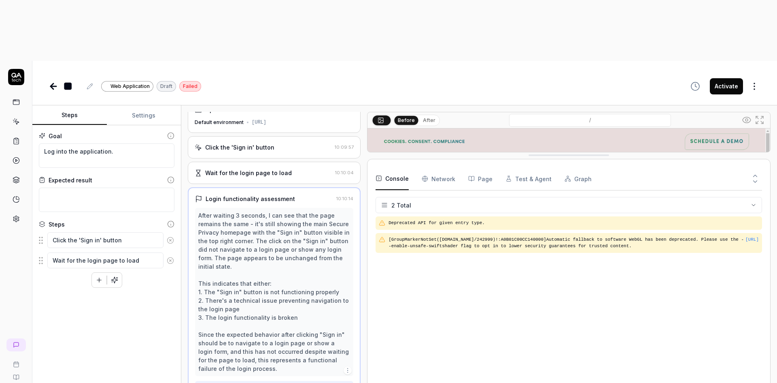
click at [49, 81] on icon at bounding box center [54, 86] width 10 height 10
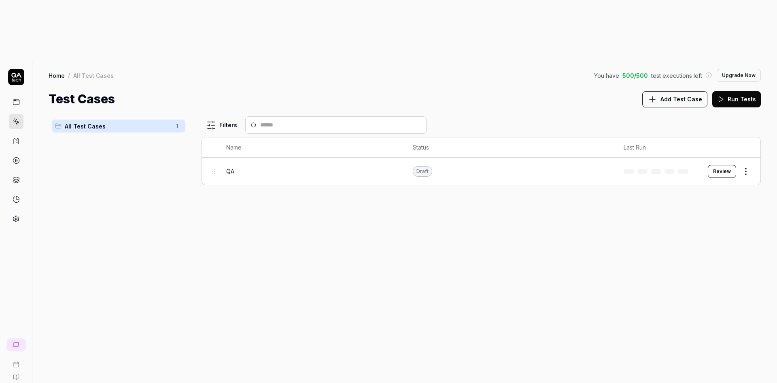
click at [672, 95] on span "Add Test Case" at bounding box center [682, 99] width 42 height 9
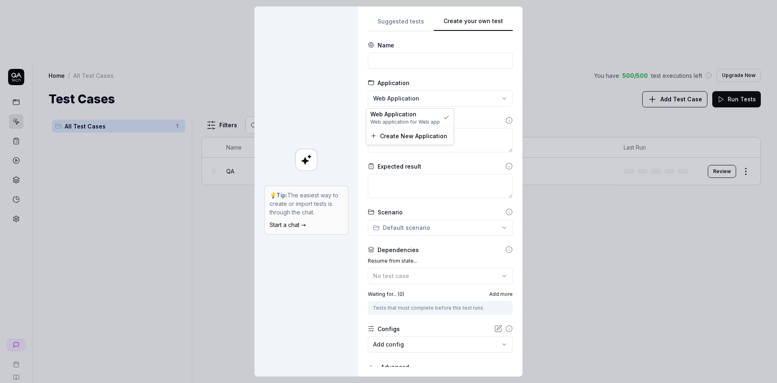
click at [401, 96] on div "**********" at bounding box center [388, 191] width 777 height 383
click at [397, 134] on span "Create New Application" at bounding box center [413, 136] width 67 height 9
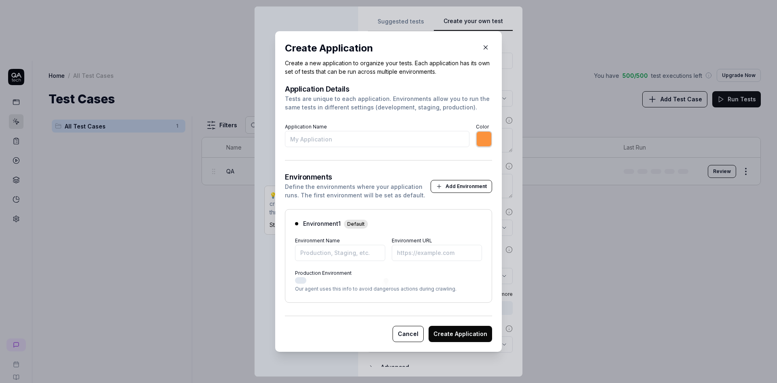
click at [389, 136] on input "Application Name" at bounding box center [377, 139] width 185 height 16
click at [352, 253] on input "Environment Name" at bounding box center [340, 253] width 90 height 16
click at [410, 257] on input "Environment URL" at bounding box center [437, 253] width 90 height 16
click at [422, 255] on input "Environment URL" at bounding box center [437, 253] width 90 height 16
paste input "456168"
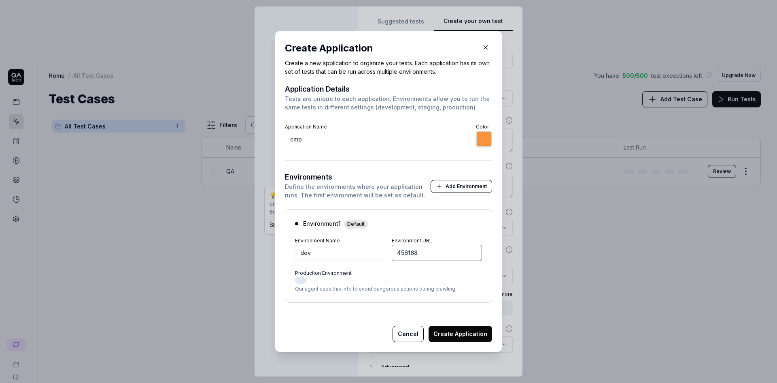
click at [422, 255] on input "456168" at bounding box center [437, 253] width 90 height 16
click at [412, 245] on input "456168" at bounding box center [437, 253] width 90 height 16
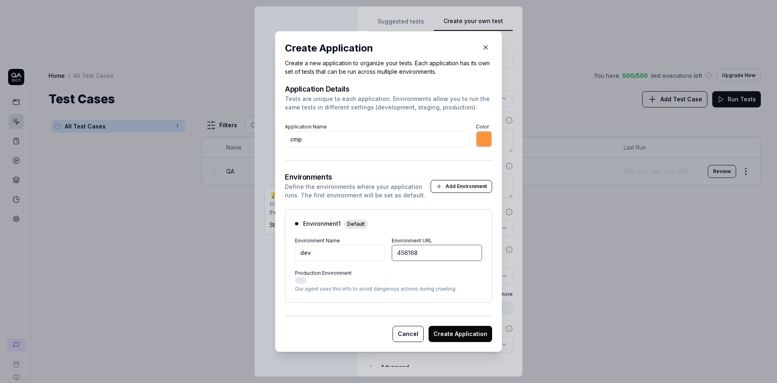
click at [412, 245] on input "456168" at bounding box center [437, 253] width 90 height 16
paste input "[URL]"
click at [457, 331] on button "Create Application" at bounding box center [461, 333] width 64 height 16
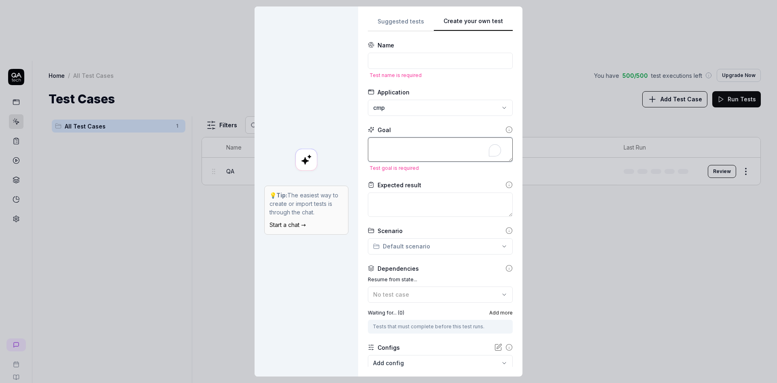
click at [388, 148] on textarea "To enrich screen reader interactions, please activate Accessibility in Grammarl…" at bounding box center [440, 149] width 145 height 24
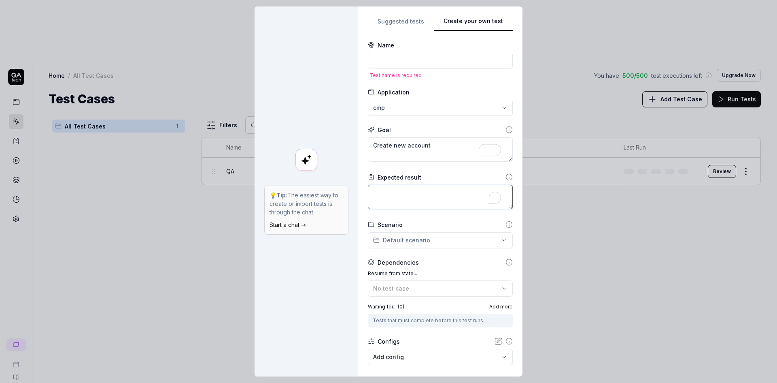
click at [407, 189] on textarea "To enrich screen reader interactions, please activate Accessibility in Grammarl…" at bounding box center [440, 197] width 145 height 24
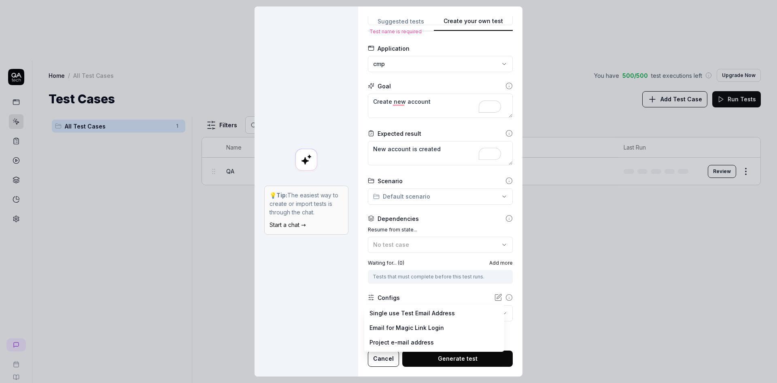
click at [407, 313] on body "**********" at bounding box center [388, 221] width 777 height 443
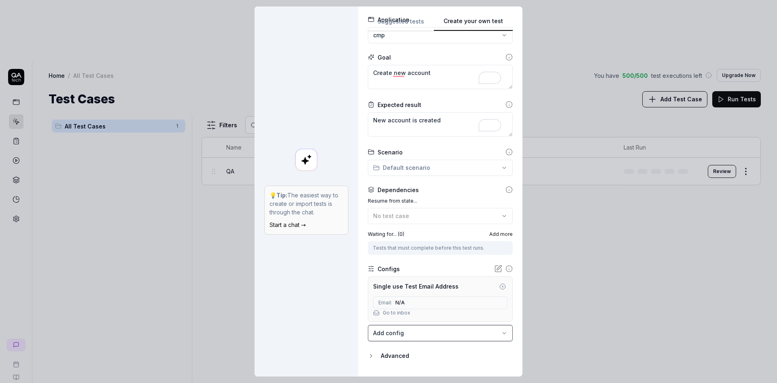
scroll to position [0, 0]
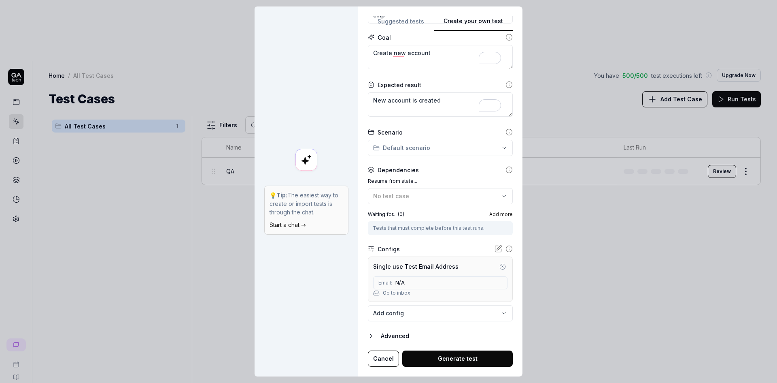
click at [440, 352] on button "Generate test" at bounding box center [457, 358] width 111 height 16
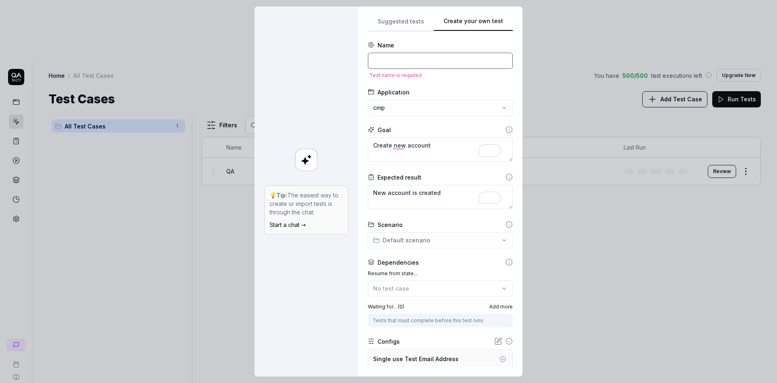
click at [426, 63] on input at bounding box center [440, 61] width 145 height 16
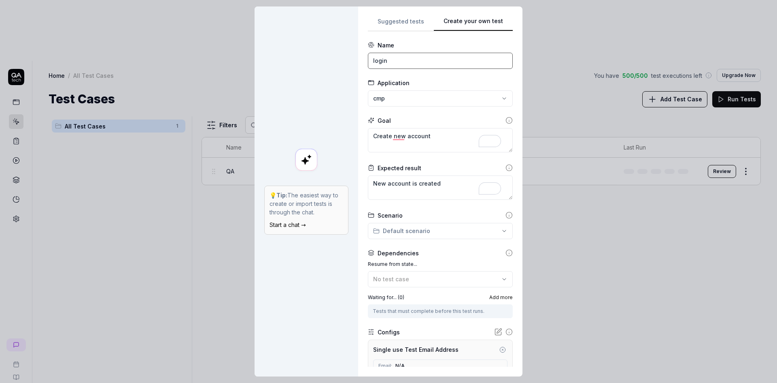
scroll to position [38, 0]
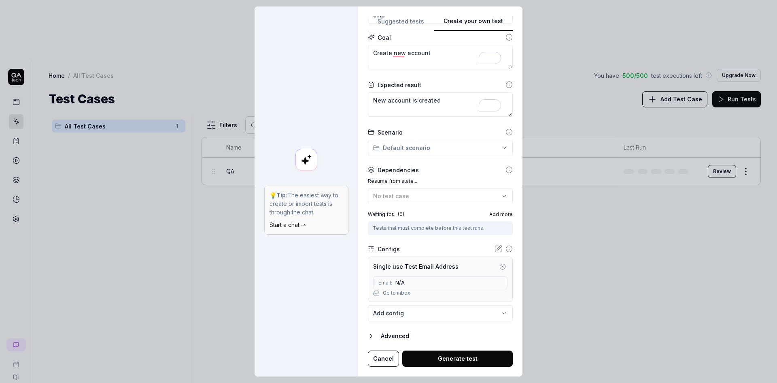
click at [433, 357] on button "Generate test" at bounding box center [457, 358] width 111 height 16
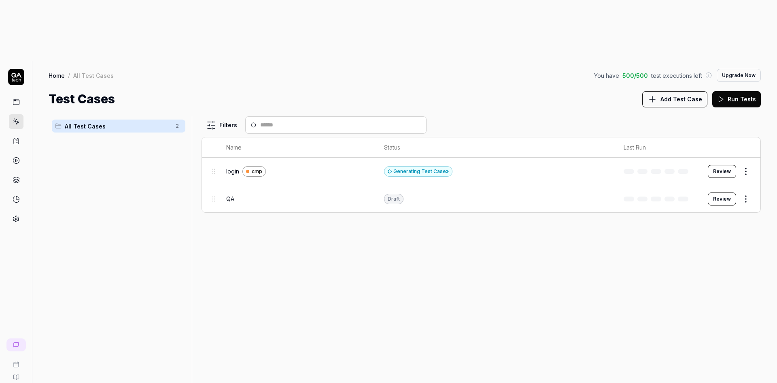
click at [751, 140] on html "m Q Home / All Test Cases You have 500 / 500 test executions left Upgrade Now H…" at bounding box center [388, 221] width 777 height 443
click at [700, 211] on div "Edit" at bounding box center [712, 209] width 77 height 18
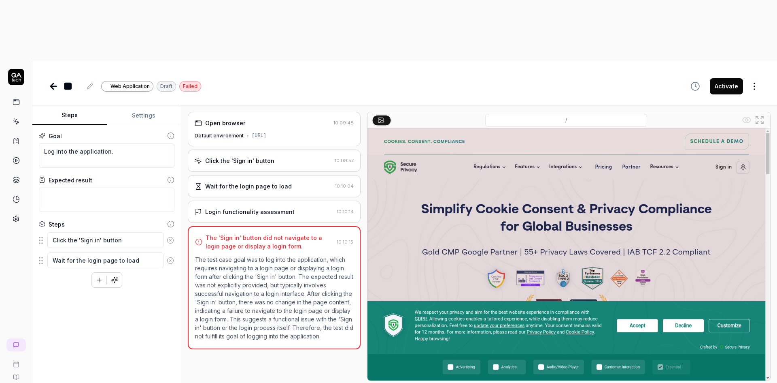
click at [49, 81] on icon at bounding box center [54, 86] width 10 height 10
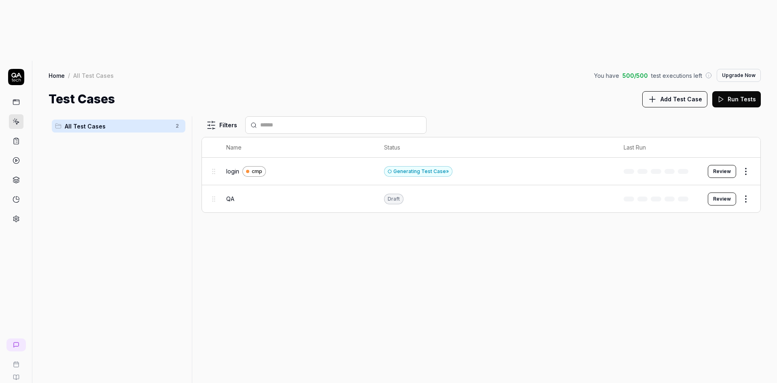
click at [748, 141] on html "m Q Home / All Test Cases You have 500 / 500 test executions left Upgrade Now H…" at bounding box center [388, 221] width 777 height 443
click at [692, 205] on div "Edit" at bounding box center [712, 209] width 77 height 18
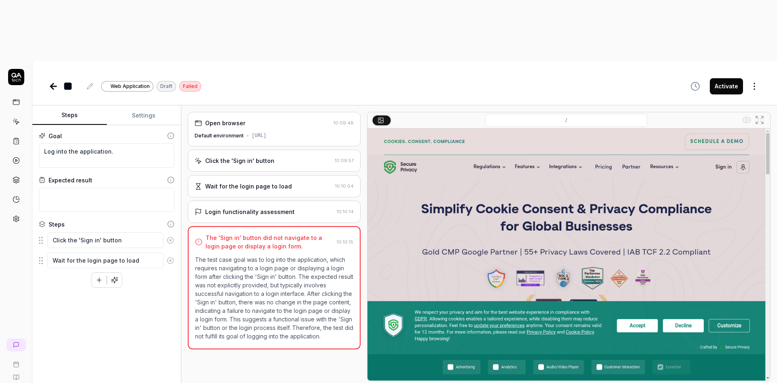
click at [56, 81] on icon at bounding box center [54, 86] width 10 height 10
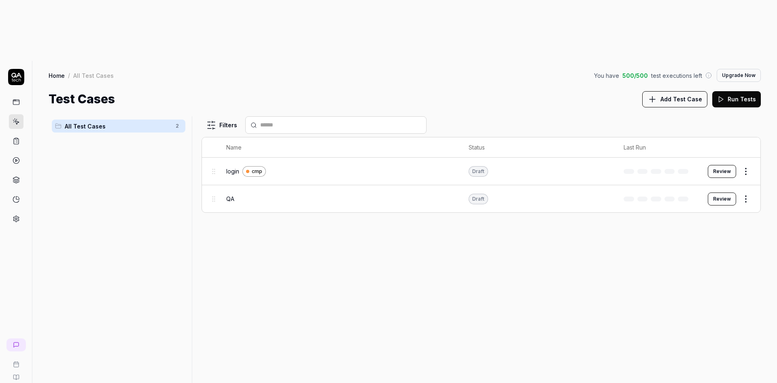
click at [747, 112] on html "m Q Home / All Test Cases You have 500 / 500 test executions left Upgrade Now H…" at bounding box center [388, 221] width 777 height 443
click at [696, 187] on div "Edit" at bounding box center [712, 181] width 77 height 18
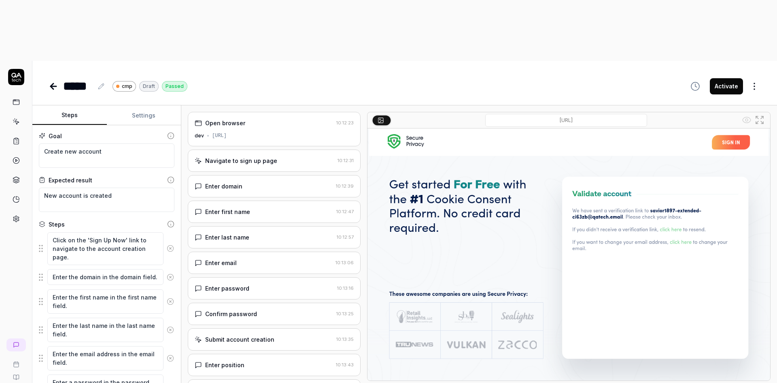
click at [245, 182] on div "Enter domain" at bounding box center [264, 186] width 138 height 9
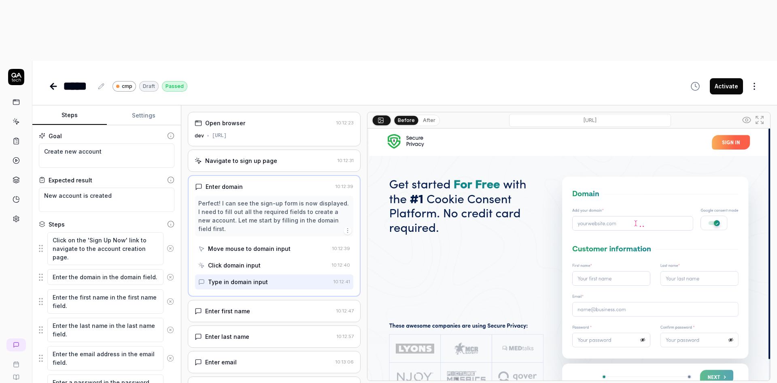
click at [257, 306] on div "Enter first name" at bounding box center [264, 310] width 138 height 9
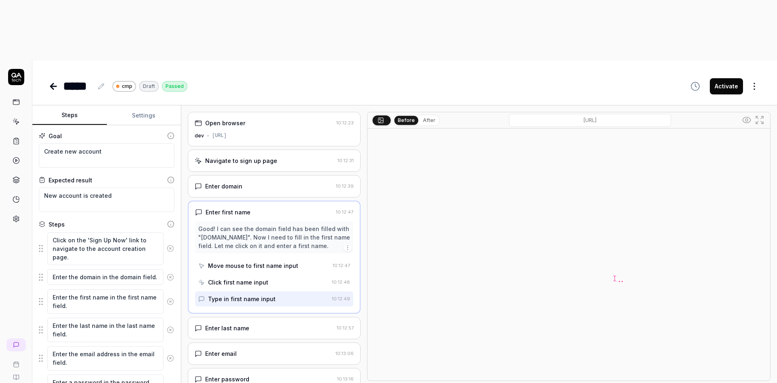
scroll to position [1, 0]
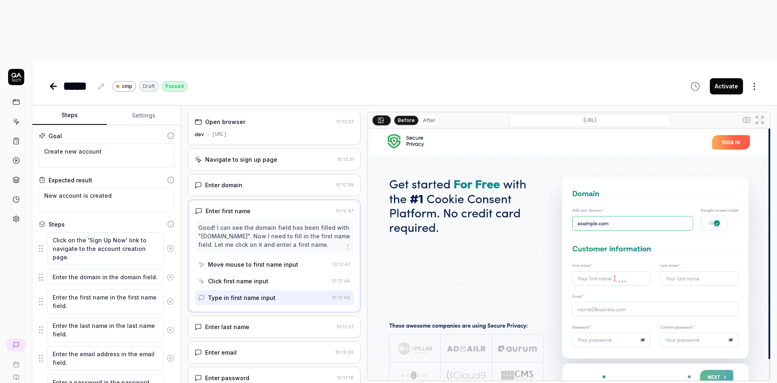
click at [243, 322] on div "Enter last name" at bounding box center [227, 326] width 44 height 9
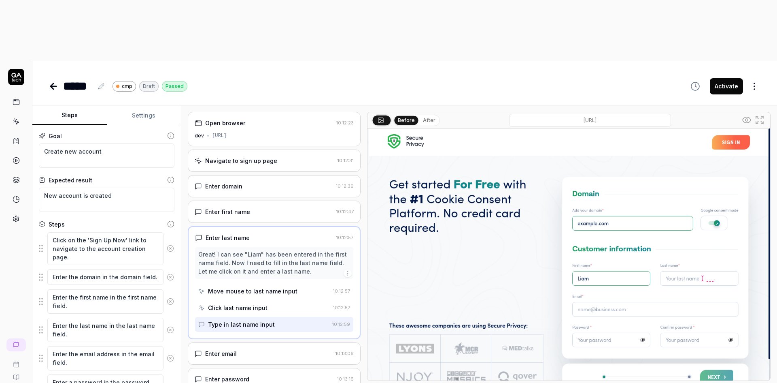
click at [217, 342] on div "Enter email 10:13:06" at bounding box center [274, 353] width 173 height 22
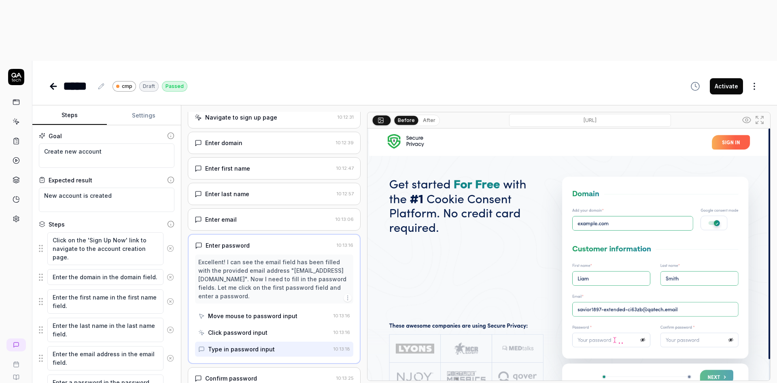
click at [243, 374] on div "Confirm password" at bounding box center [231, 378] width 52 height 9
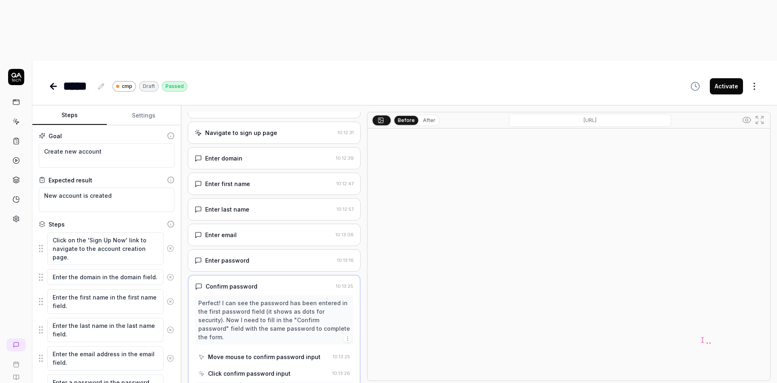
scroll to position [32, 0]
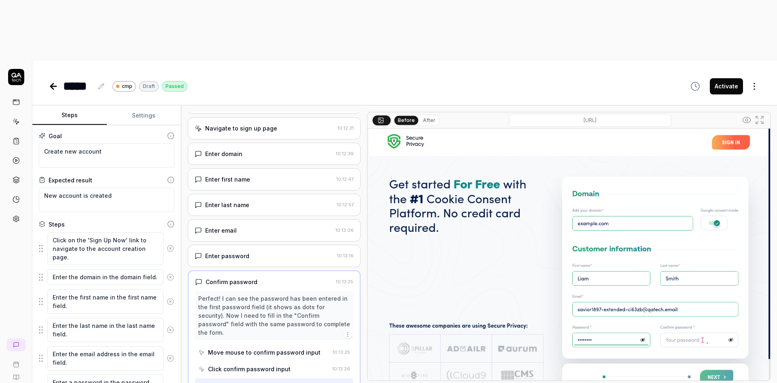
click at [51, 81] on icon at bounding box center [54, 86] width 10 height 10
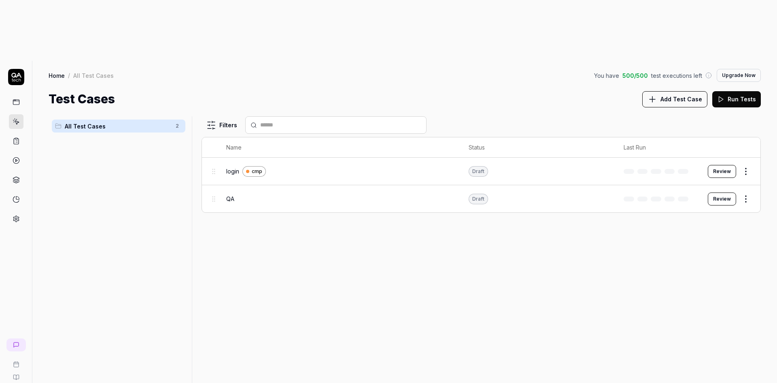
click at [723, 165] on button "Review" at bounding box center [722, 171] width 28 height 13
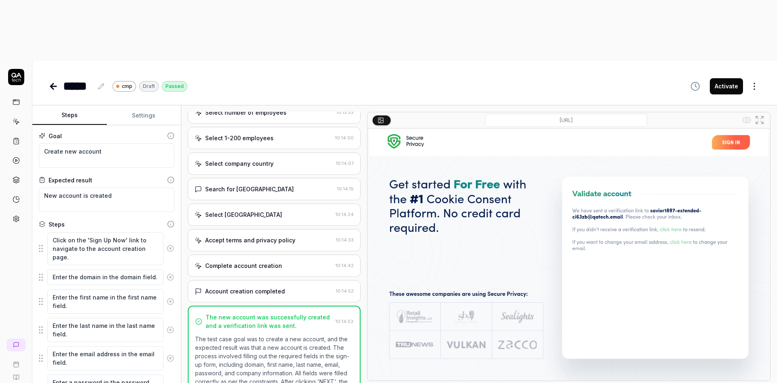
scroll to position [278, 0]
click at [51, 86] on icon at bounding box center [54, 86] width 6 height 0
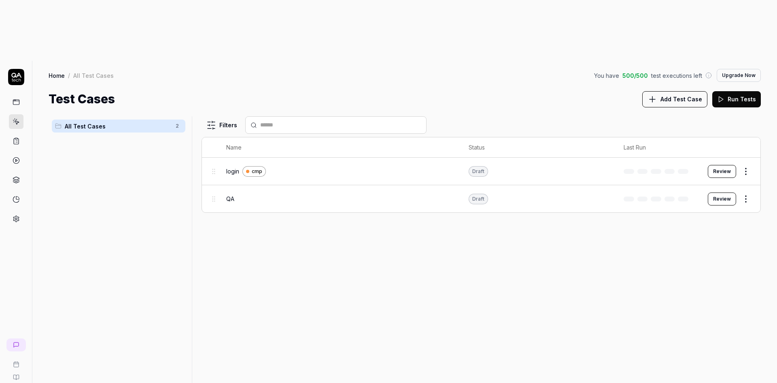
click at [744, 109] on html "m Q Home / All Test Cases You have 500 / 500 test executions left Upgrade Now H…" at bounding box center [388, 221] width 777 height 443
click at [708, 142] on div "Run Test" at bounding box center [712, 145] width 77 height 18
click at [51, 71] on link "Home" at bounding box center [57, 75] width 16 height 8
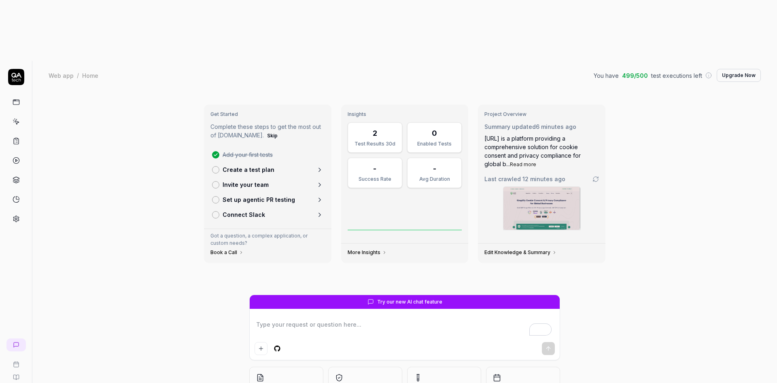
click at [13, 69] on icon at bounding box center [16, 77] width 16 height 16
click at [57, 71] on div "Web app" at bounding box center [61, 75] width 25 height 8
click at [12, 69] on icon at bounding box center [16, 77] width 16 height 16
click at [18, 69] on icon at bounding box center [16, 77] width 16 height 16
click at [18, 95] on link at bounding box center [16, 102] width 15 height 15
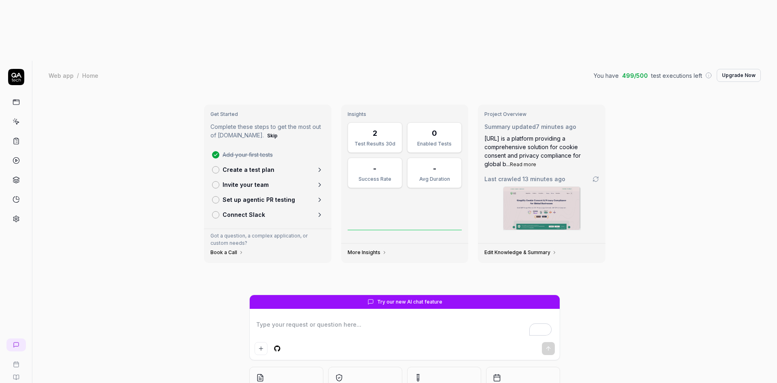
click at [22, 69] on icon at bounding box center [16, 77] width 16 height 16
click at [16, 69] on icon at bounding box center [16, 77] width 16 height 16
click at [19, 100] on rect at bounding box center [16, 102] width 6 height 5
type textarea "*"
click at [244, 147] on div "Add your first tests Create a test plan Invite your team Set up agentic PR test…" at bounding box center [268, 184] width 115 height 75
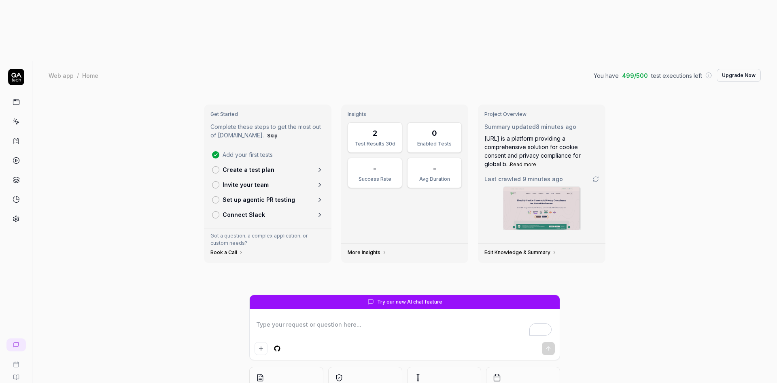
click at [21, 114] on link at bounding box center [16, 121] width 15 height 15
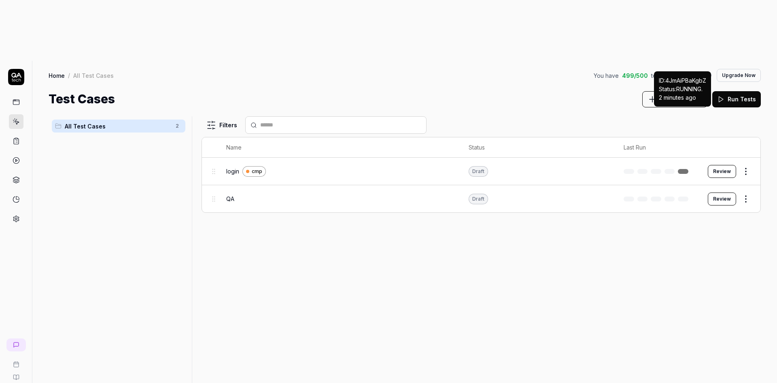
click at [686, 169] on link at bounding box center [683, 171] width 11 height 5
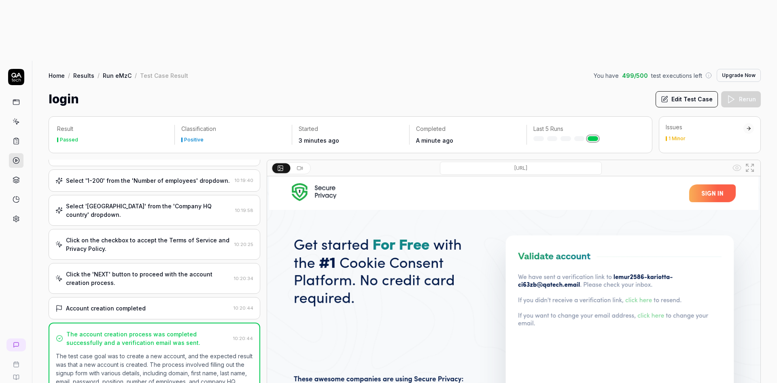
scroll to position [283, 0]
click at [59, 71] on link "Home" at bounding box center [57, 75] width 16 height 8
